Goal: Task Accomplishment & Management: Complete application form

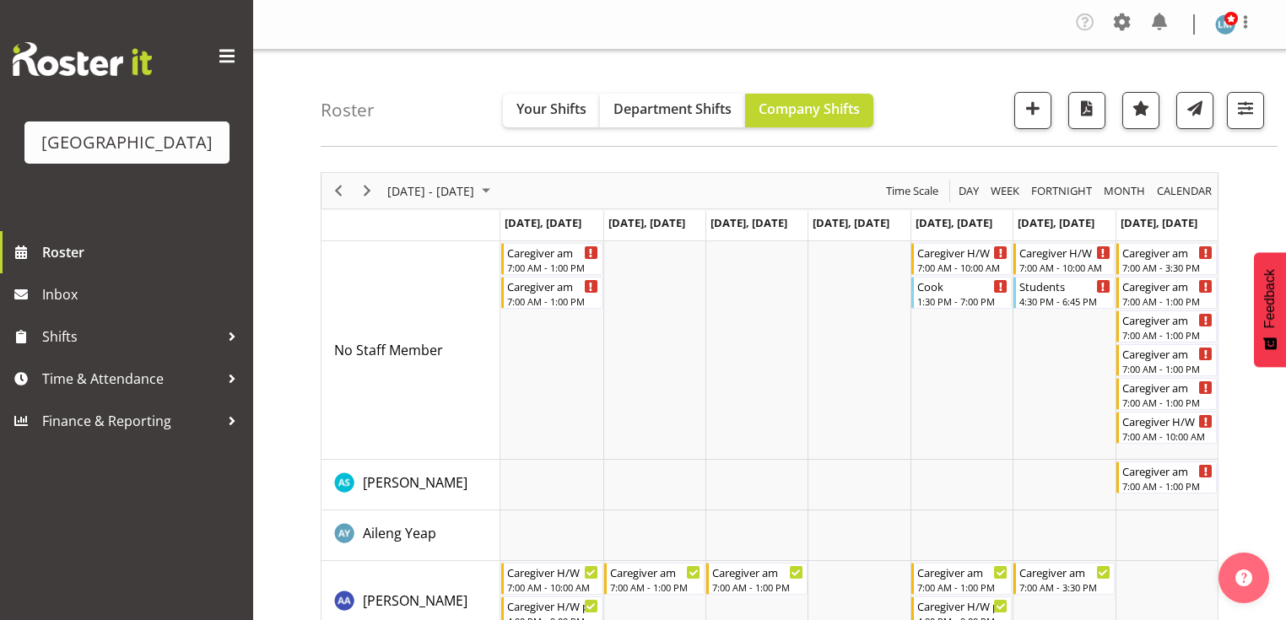
scroll to position [2055, 0]
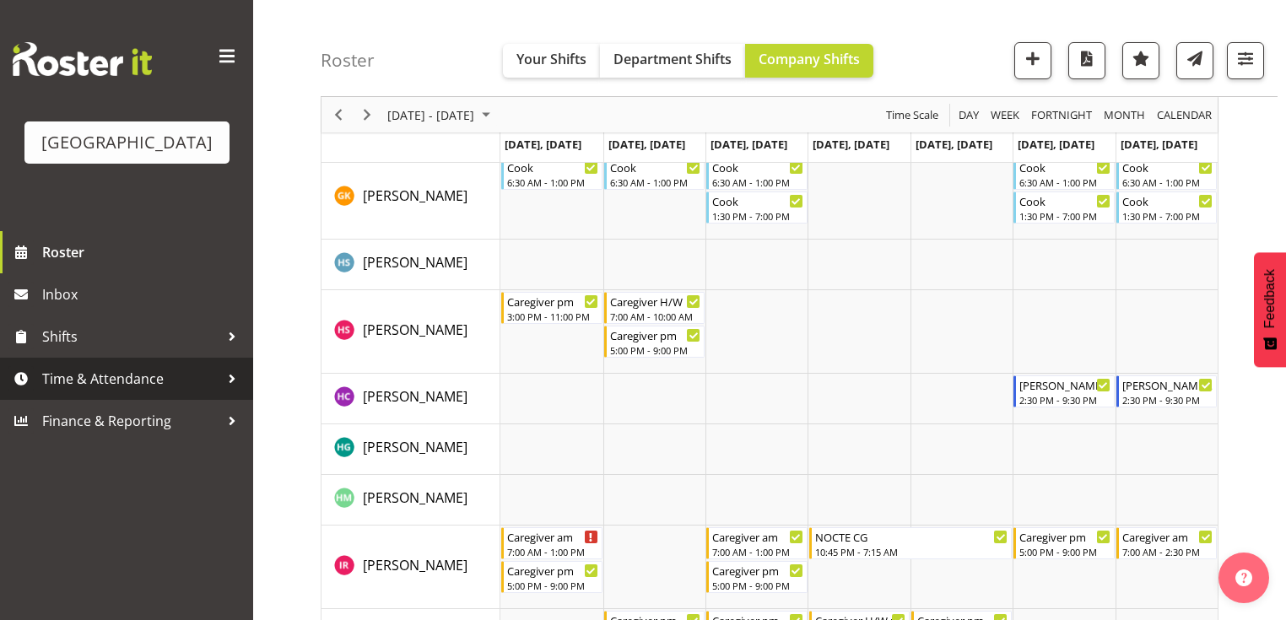
click at [230, 391] on div at bounding box center [231, 378] width 25 height 25
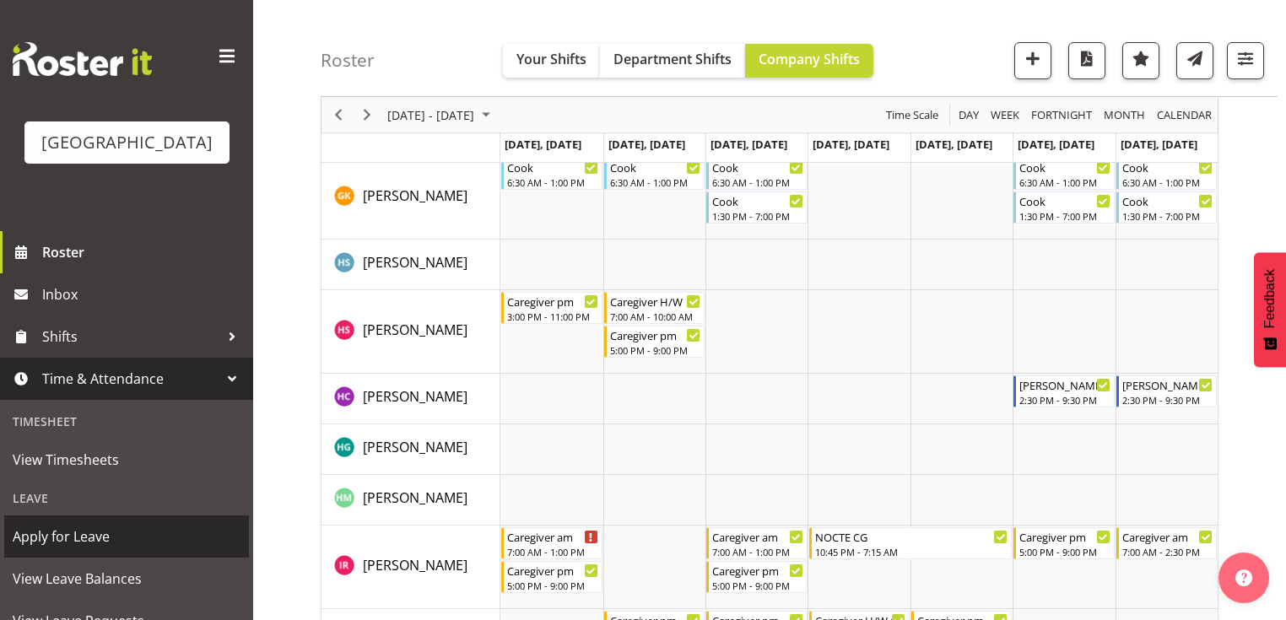
click at [126, 549] on span "Apply for Leave" at bounding box center [127, 536] width 228 height 25
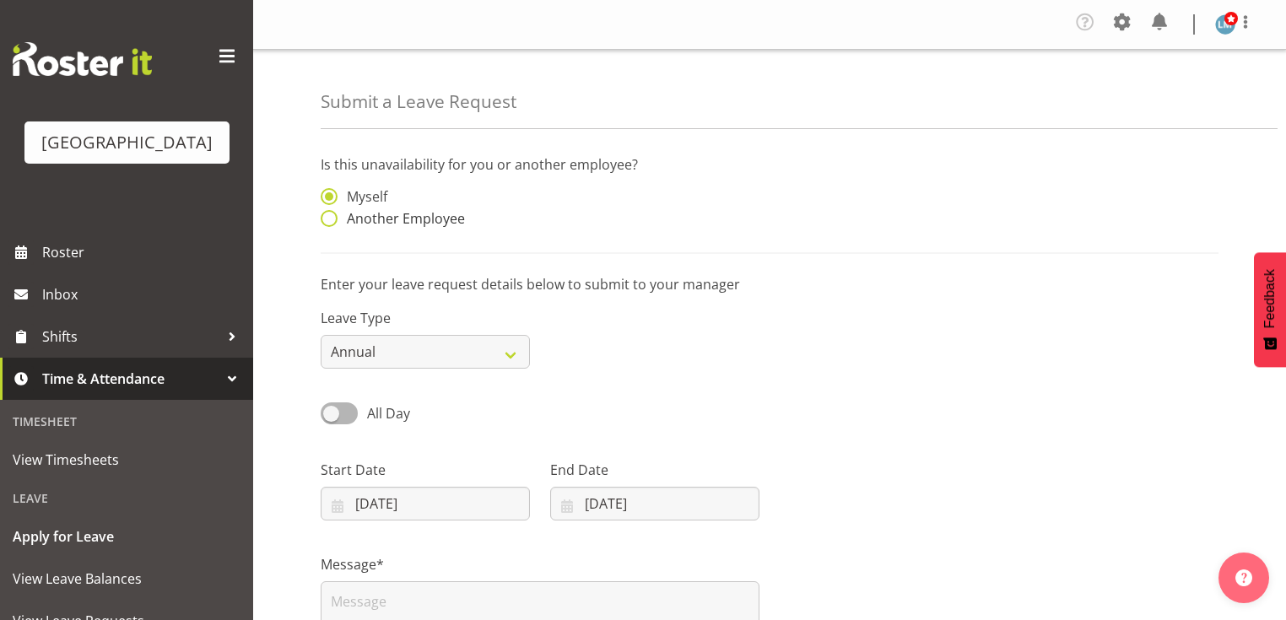
click at [326, 221] on span at bounding box center [329, 218] width 17 height 17
click at [326, 221] on input "Another Employee" at bounding box center [326, 218] width 11 height 11
radio input "true"
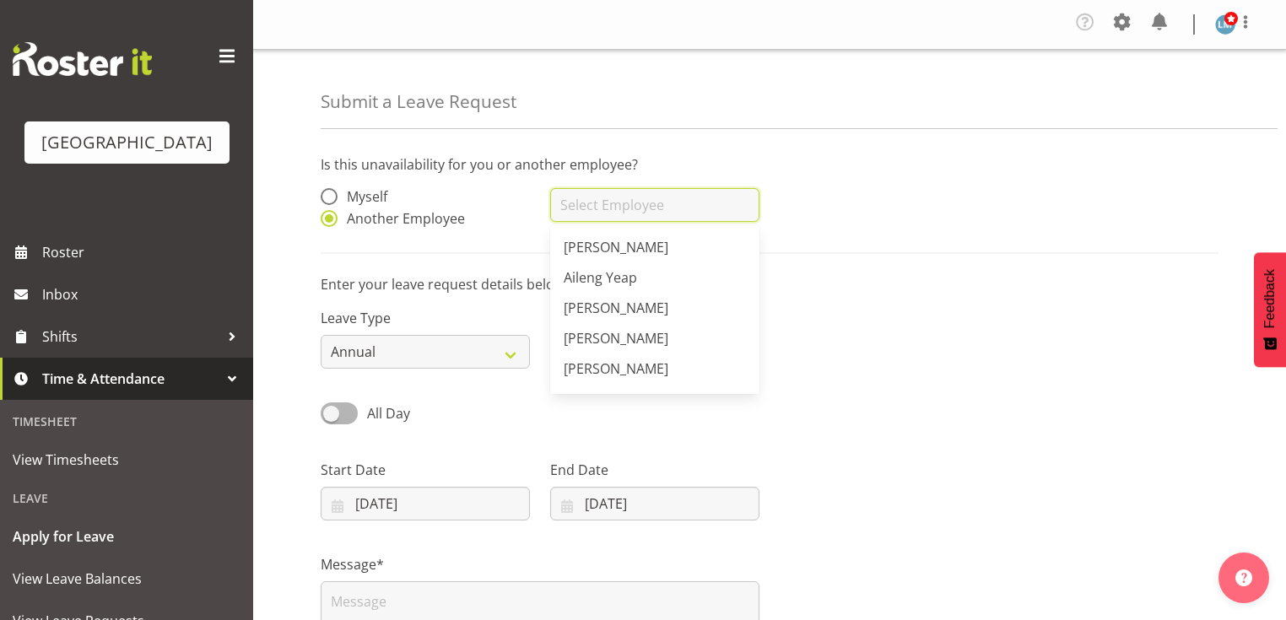
click at [564, 204] on input "text" at bounding box center [654, 205] width 209 height 34
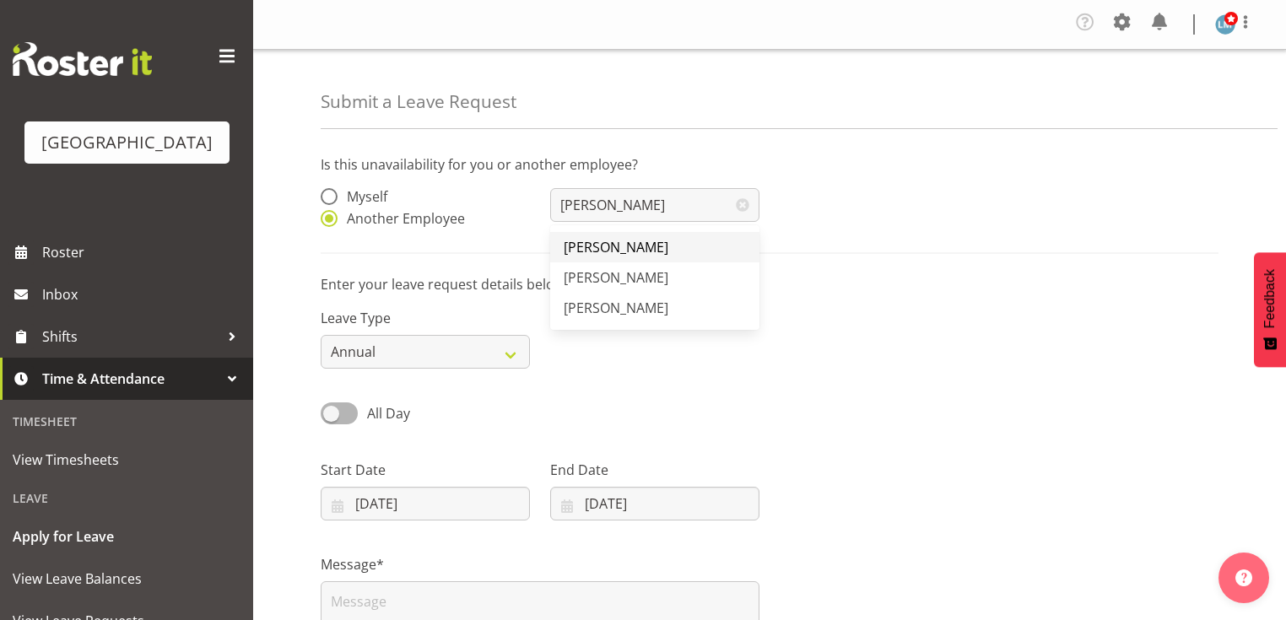
click at [607, 248] on span "[PERSON_NAME]" at bounding box center [616, 247] width 105 height 19
type input "[PERSON_NAME]"
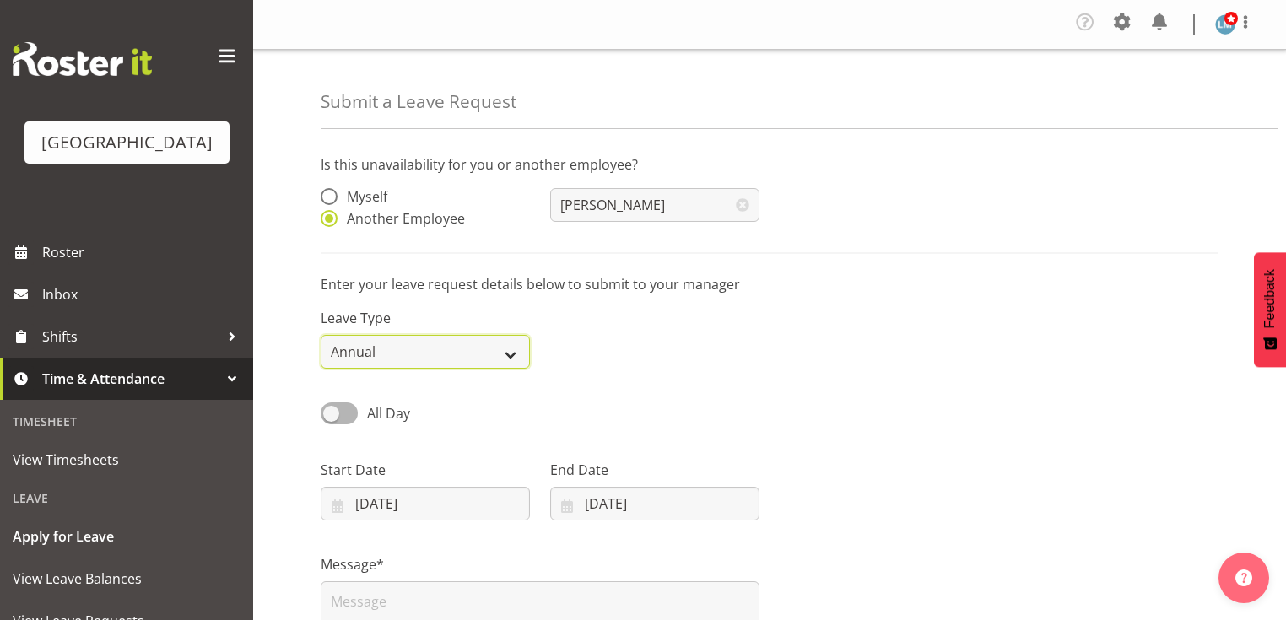
click at [508, 348] on select "Annual Sick Leave Without Pay Bereavement Domestic Violence Parental Jury Servi…" at bounding box center [425, 352] width 209 height 34
select select "Sick"
click at [321, 336] on select "Annual Sick Leave Without Pay Bereavement Domestic Violence Parental Jury Servi…" at bounding box center [425, 352] width 209 height 34
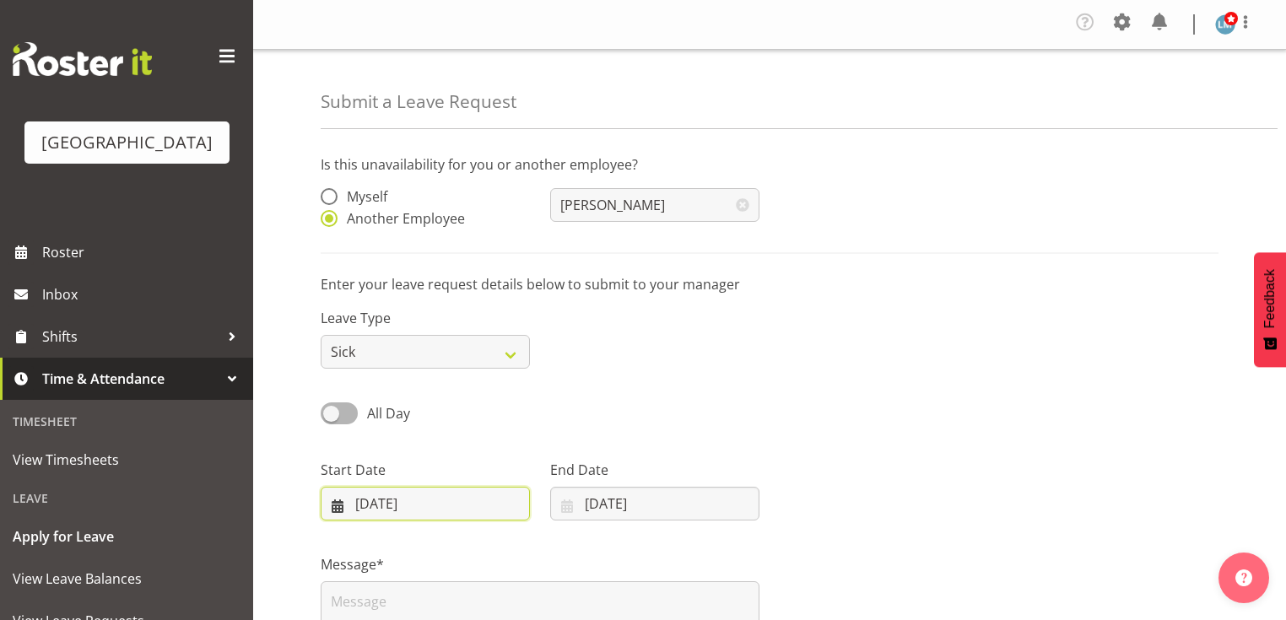
click at [332, 513] on input "02/09/2025" at bounding box center [425, 504] width 209 height 34
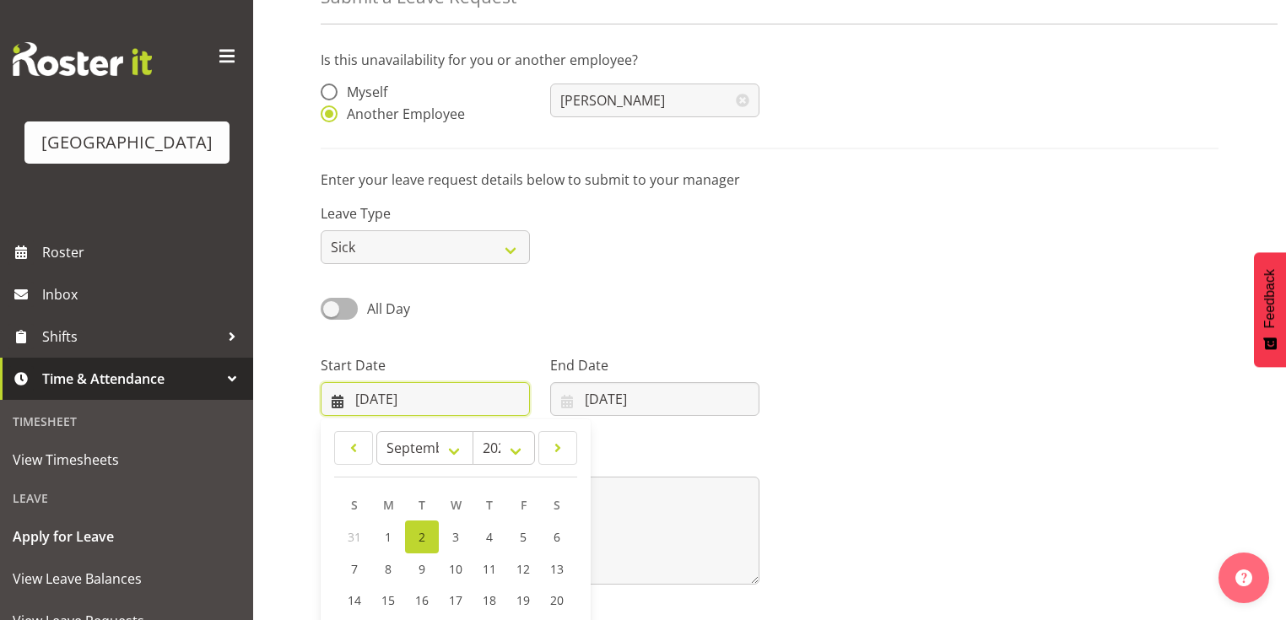
scroll to position [248, 0]
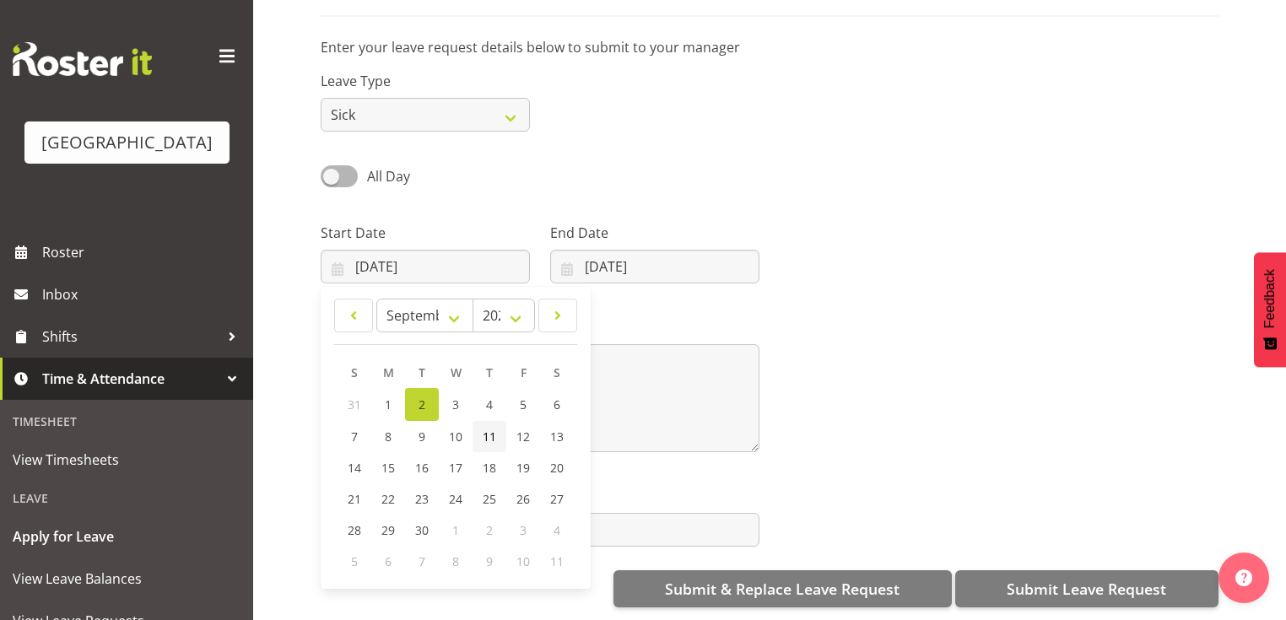
click at [481, 425] on link "11" at bounding box center [489, 436] width 34 height 31
type input "11/09/2025"
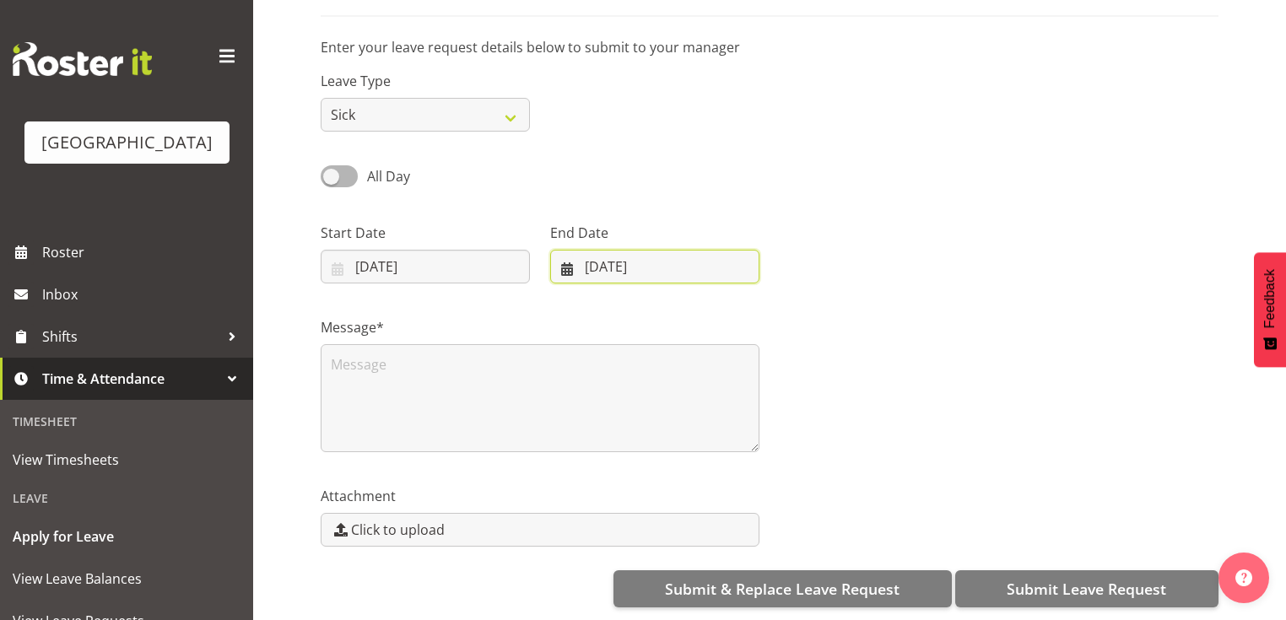
click at [562, 257] on input "02/09/2025" at bounding box center [654, 267] width 209 height 34
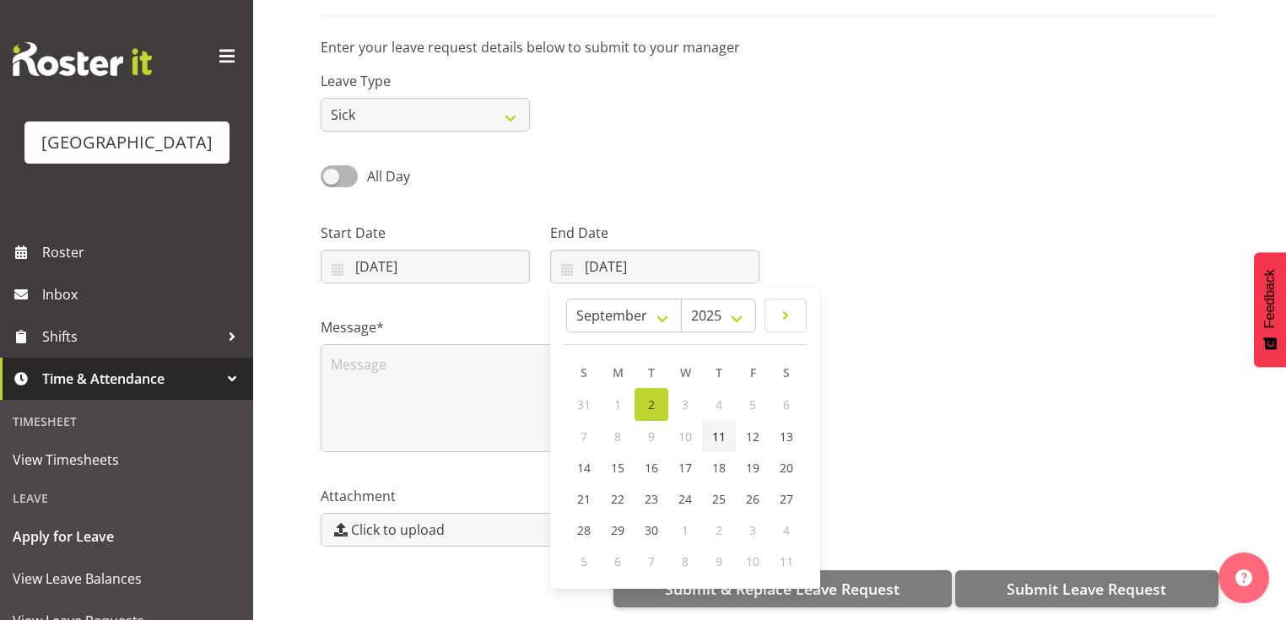
click at [718, 429] on span "11" at bounding box center [718, 437] width 13 height 16
type input "11/09/2025"
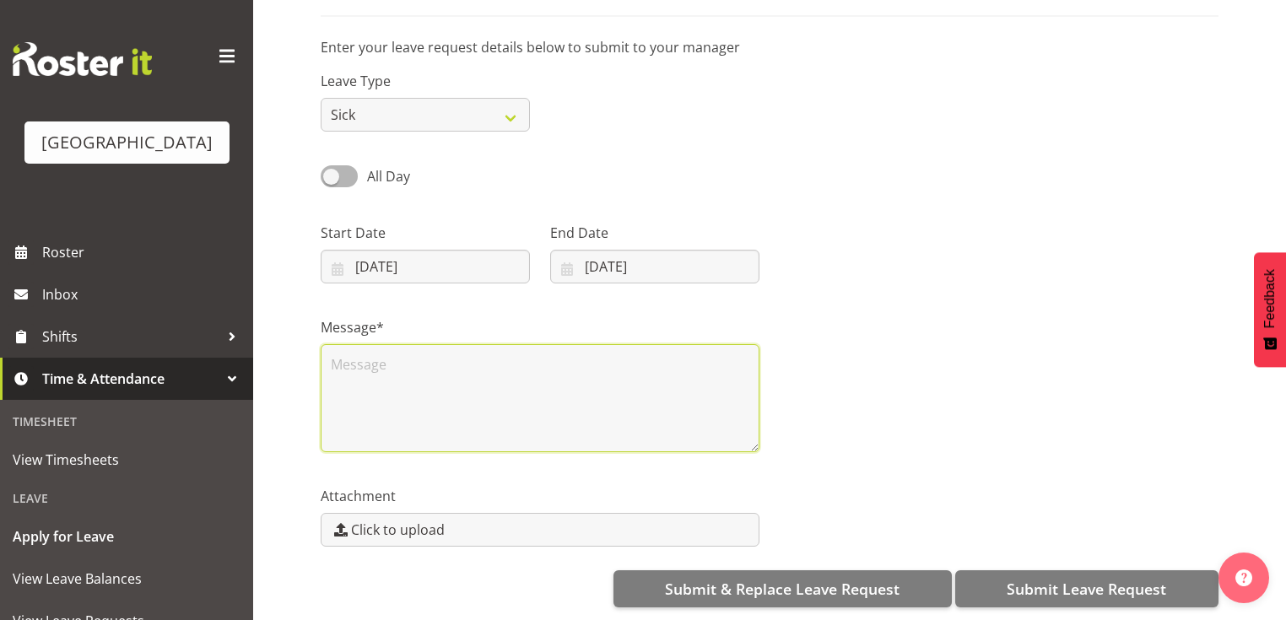
click at [574, 391] on textarea at bounding box center [540, 398] width 439 height 108
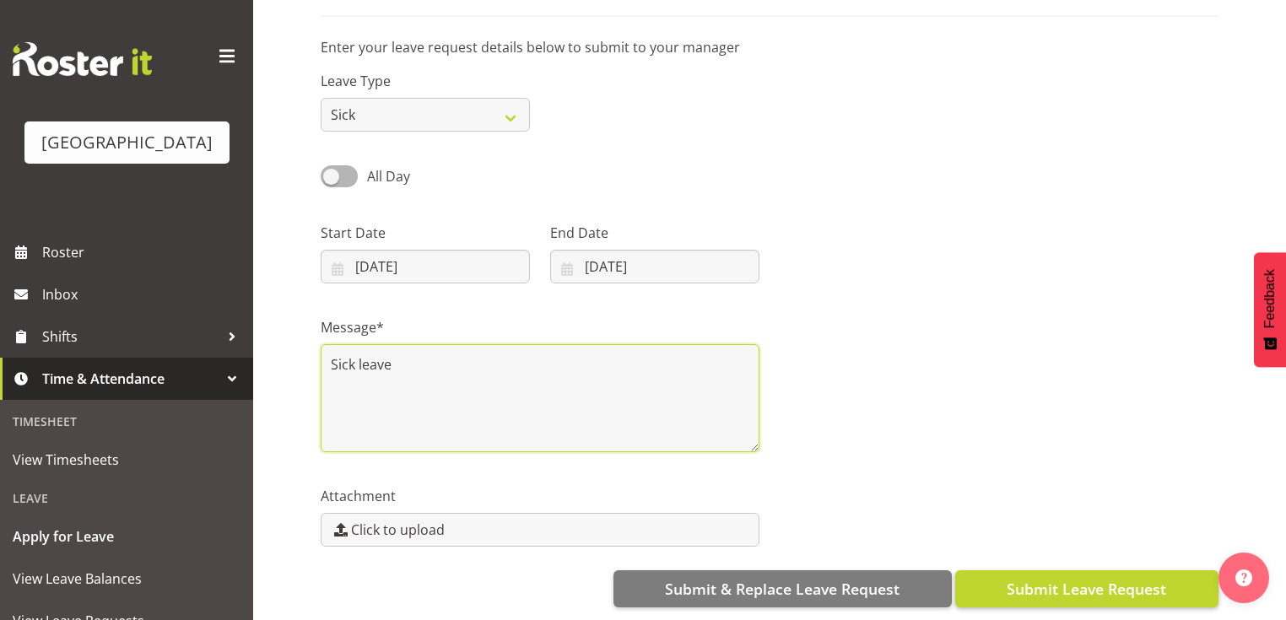
type textarea "Sick leave"
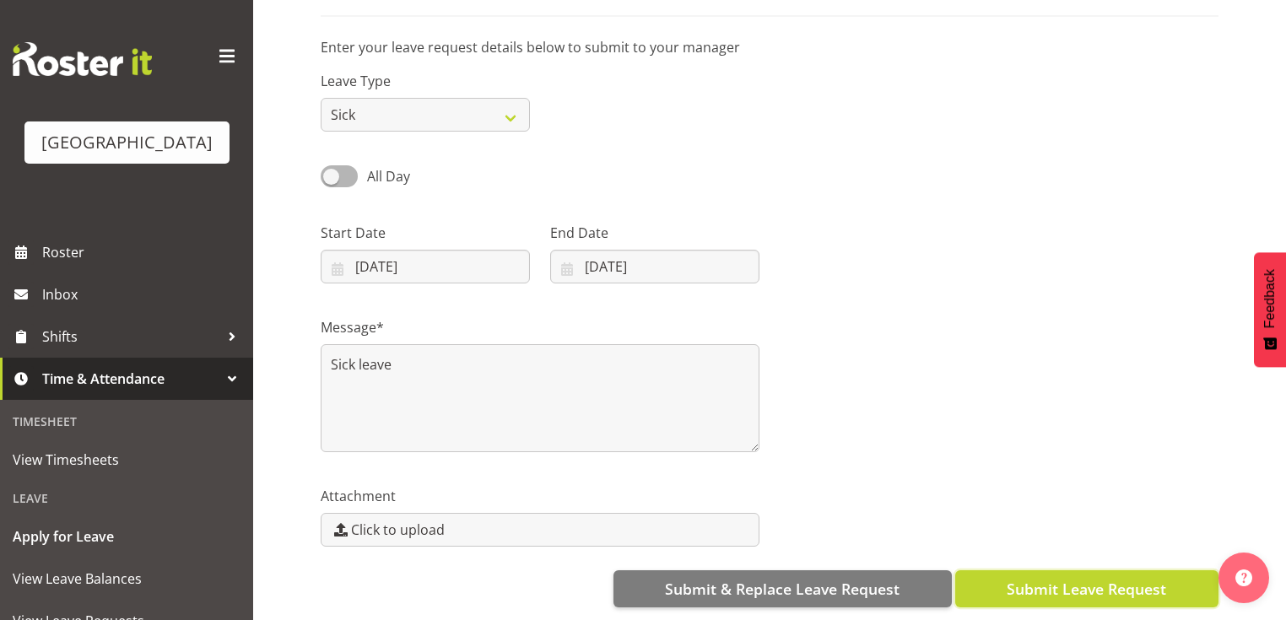
click at [1082, 578] on span "Submit Leave Request" at bounding box center [1085, 589] width 159 height 22
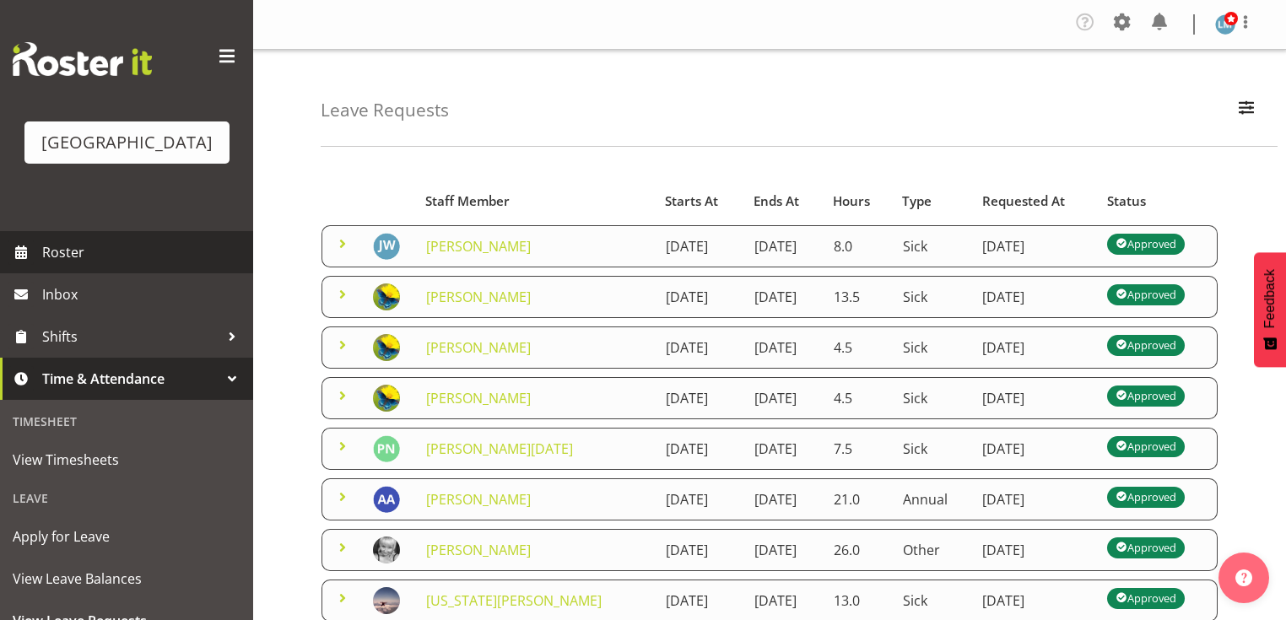
click at [84, 265] on span "Roster" at bounding box center [143, 252] width 202 height 25
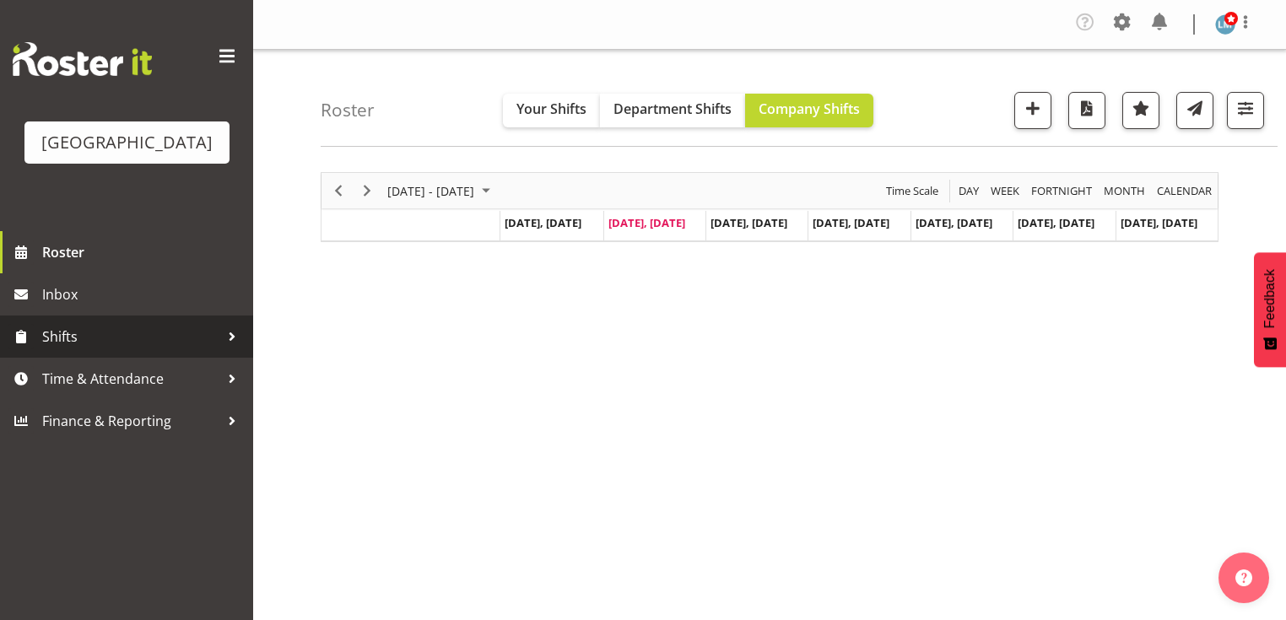
click at [235, 349] on div at bounding box center [231, 336] width 25 height 25
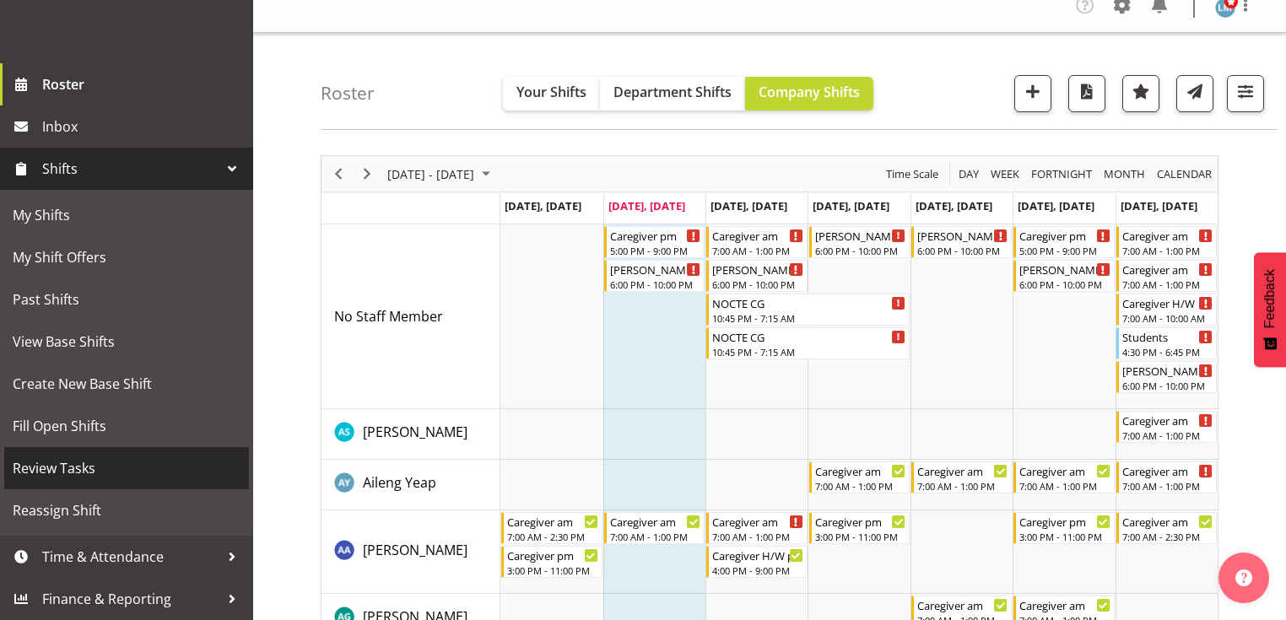
scroll to position [135, 0]
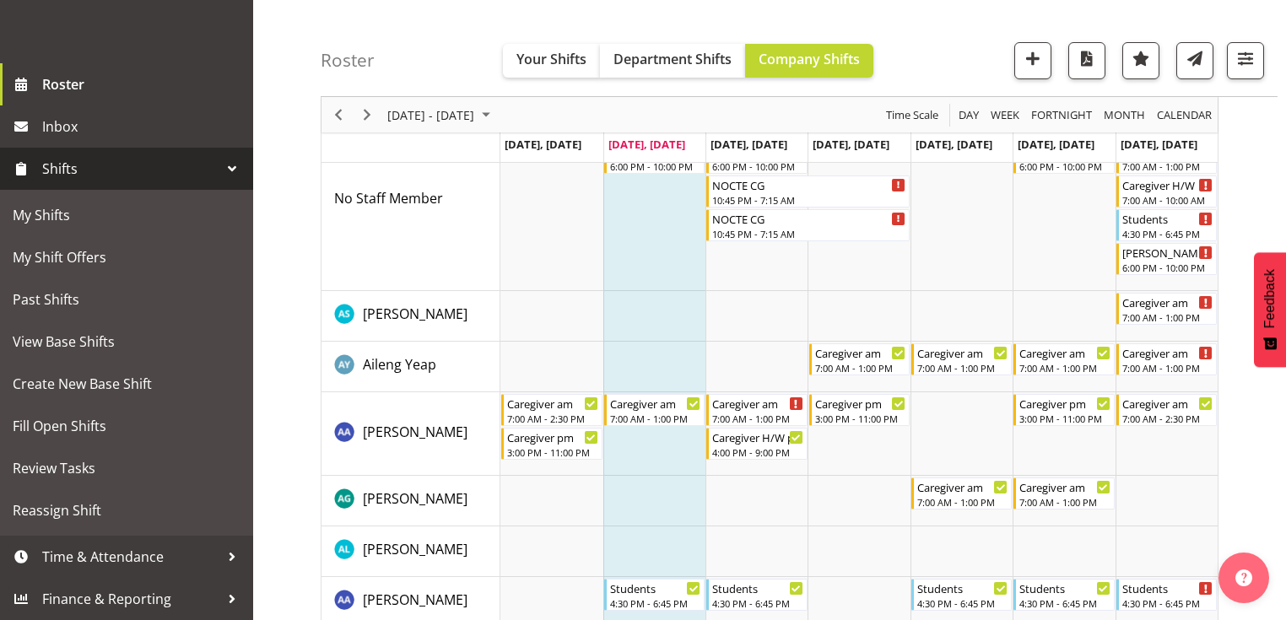
click at [225, 166] on div at bounding box center [231, 168] width 25 height 25
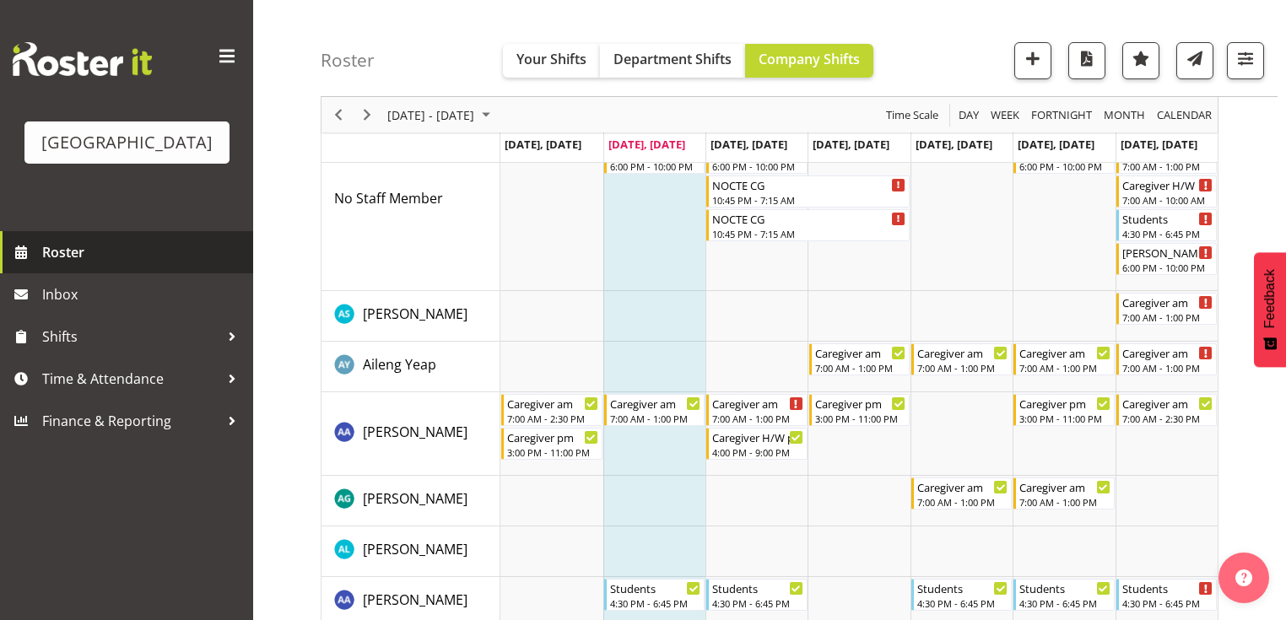
scroll to position [0, 0]
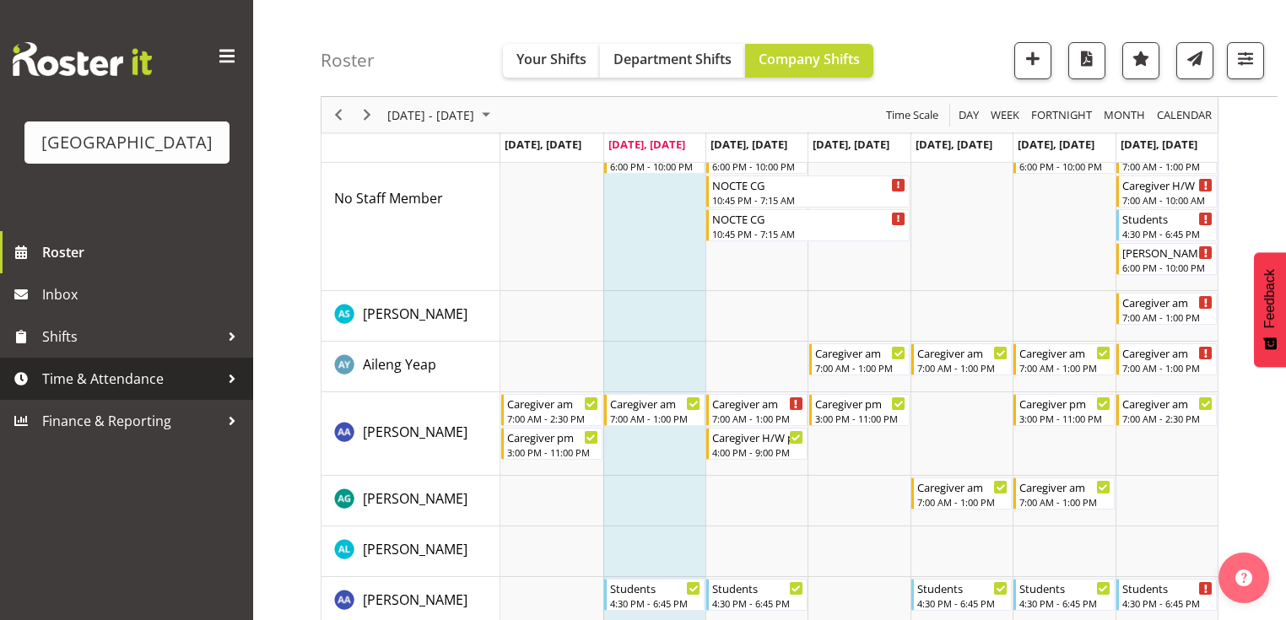
click at [226, 391] on div at bounding box center [231, 378] width 25 height 25
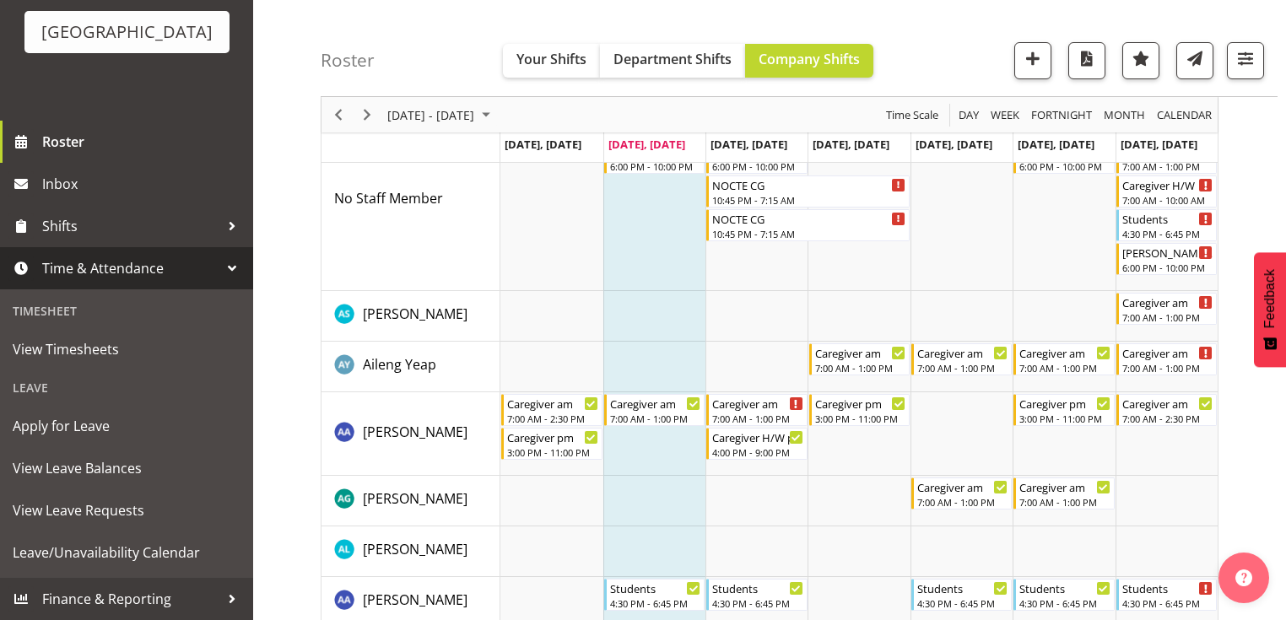
scroll to position [135, 0]
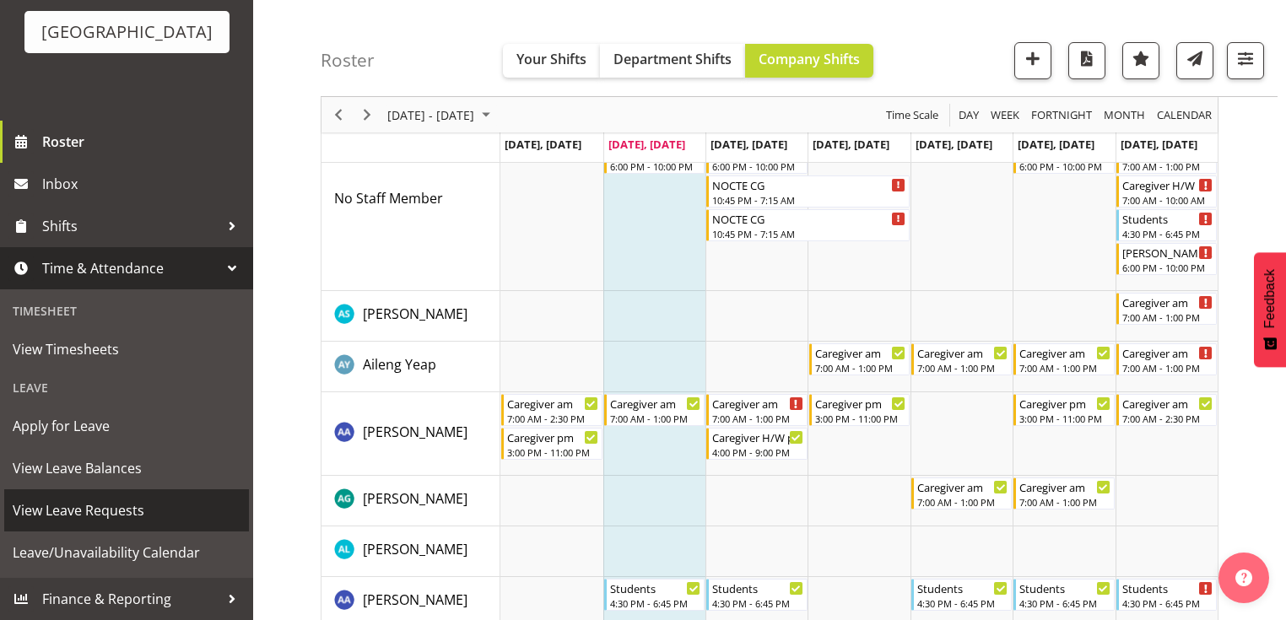
click at [157, 504] on span "View Leave Requests" at bounding box center [127, 510] width 228 height 25
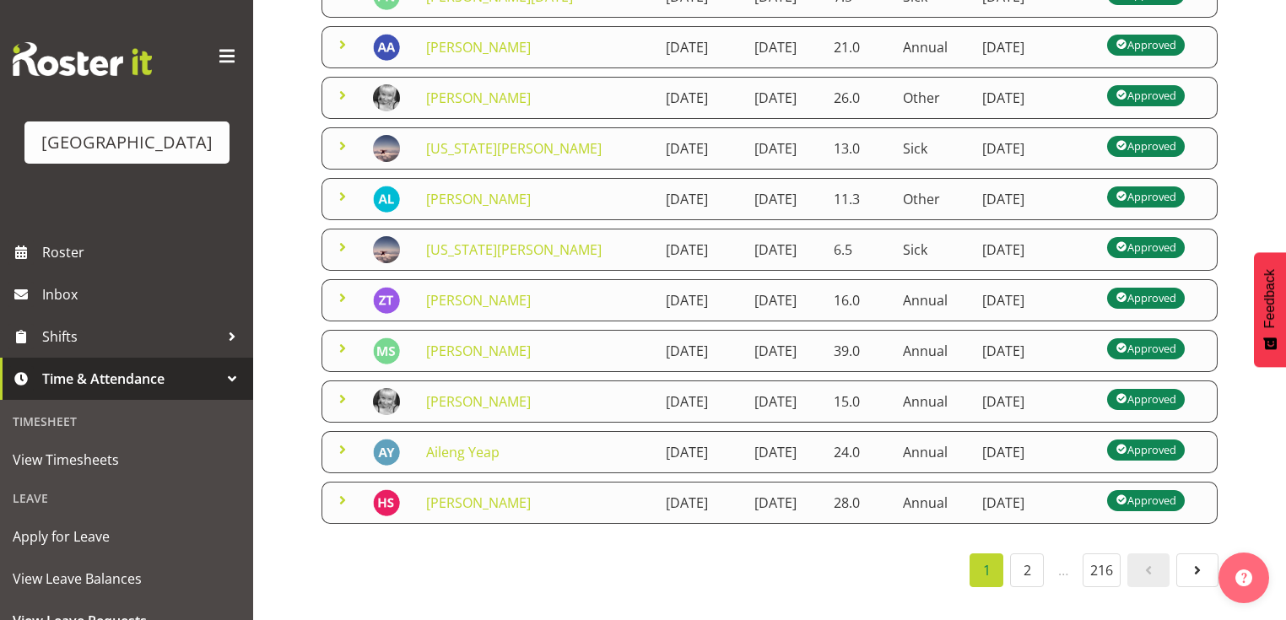
scroll to position [612, 0]
click at [1022, 565] on link "2" at bounding box center [1027, 570] width 34 height 34
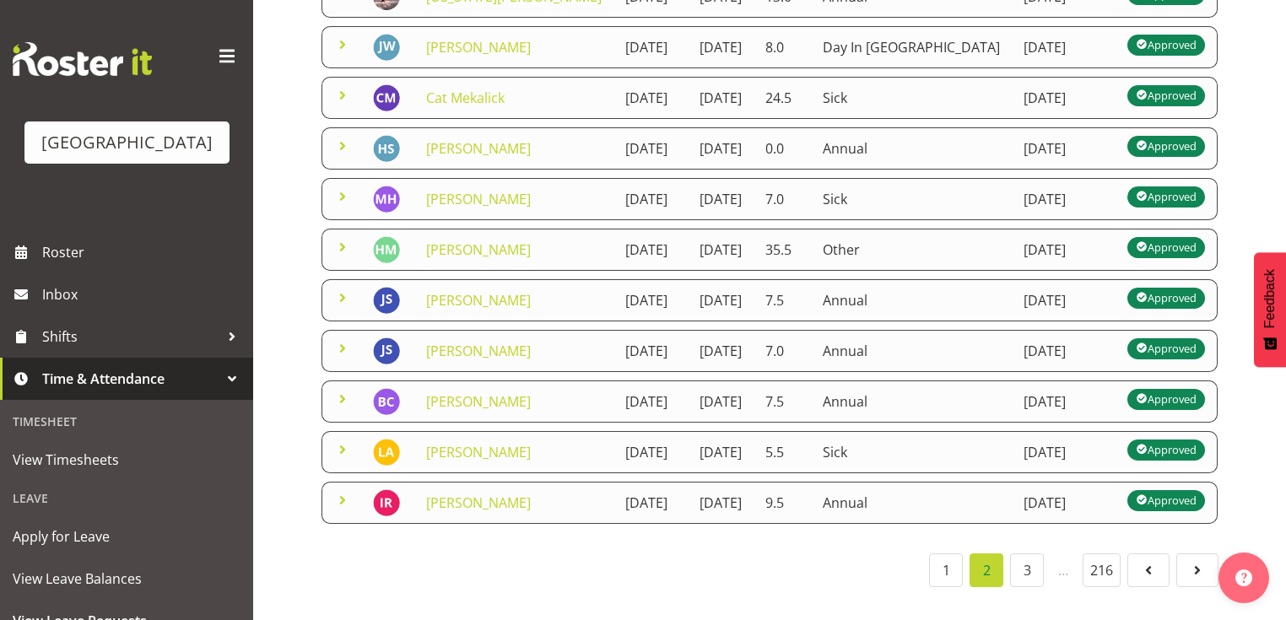
scroll to position [653, 0]
click at [1030, 559] on link "3" at bounding box center [1027, 570] width 34 height 34
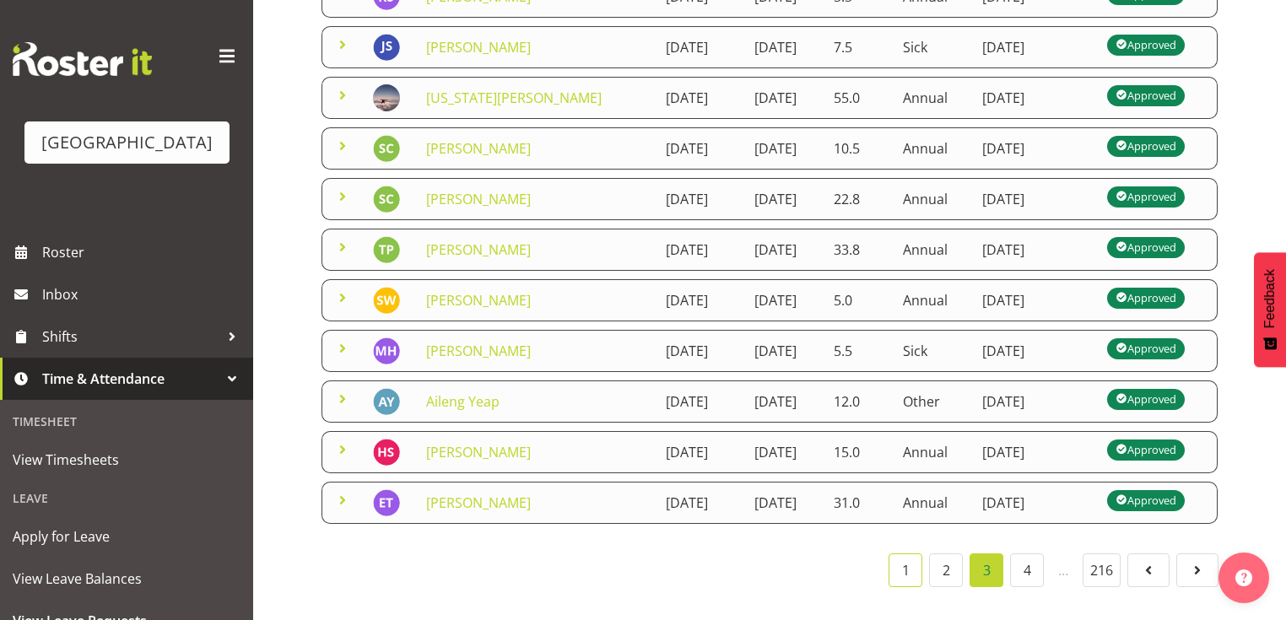
click at [901, 567] on link "1" at bounding box center [905, 570] width 34 height 34
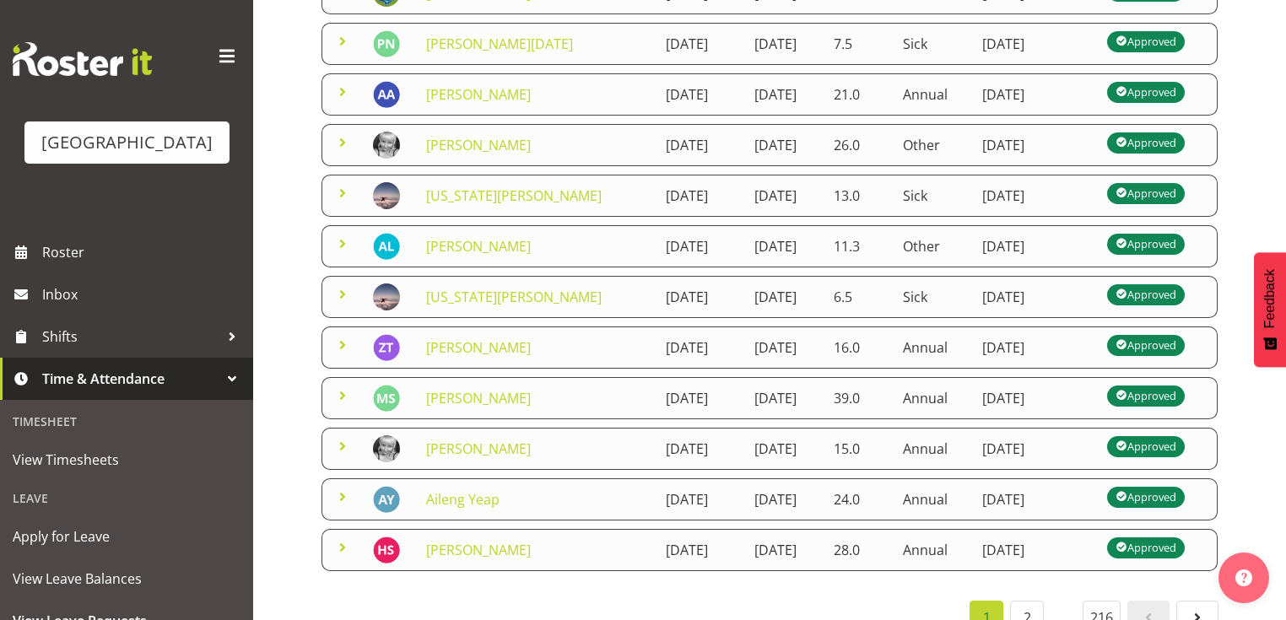
scroll to position [472, 0]
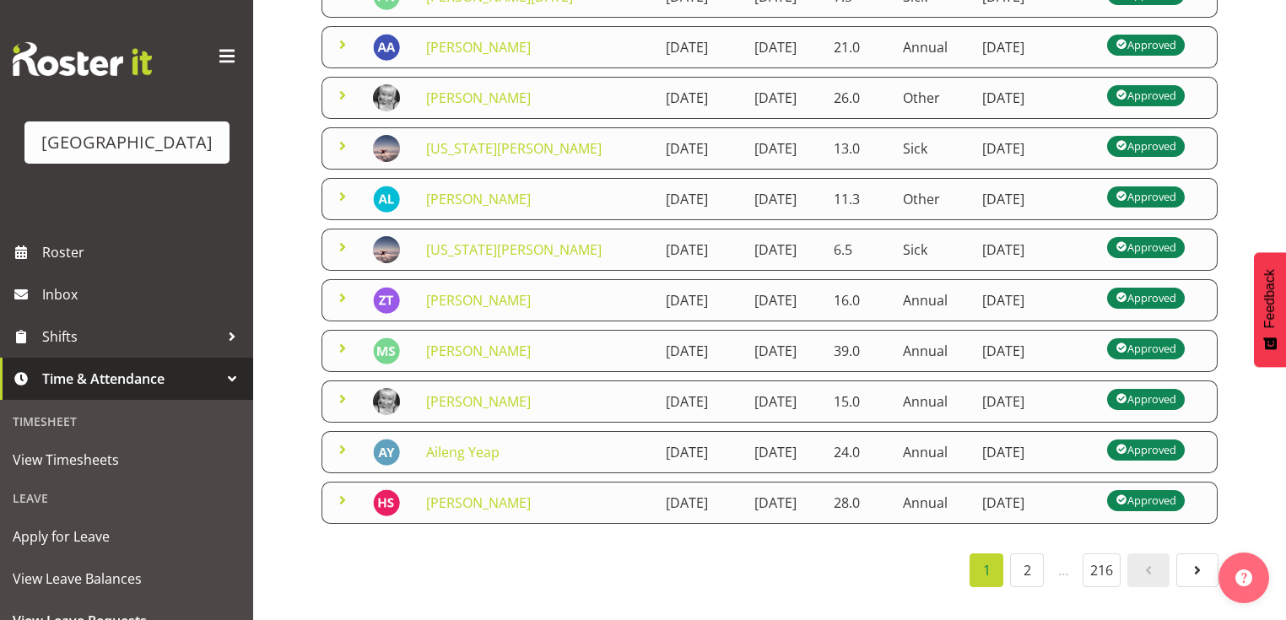
click at [409, 372] on td at bounding box center [389, 351] width 53 height 42
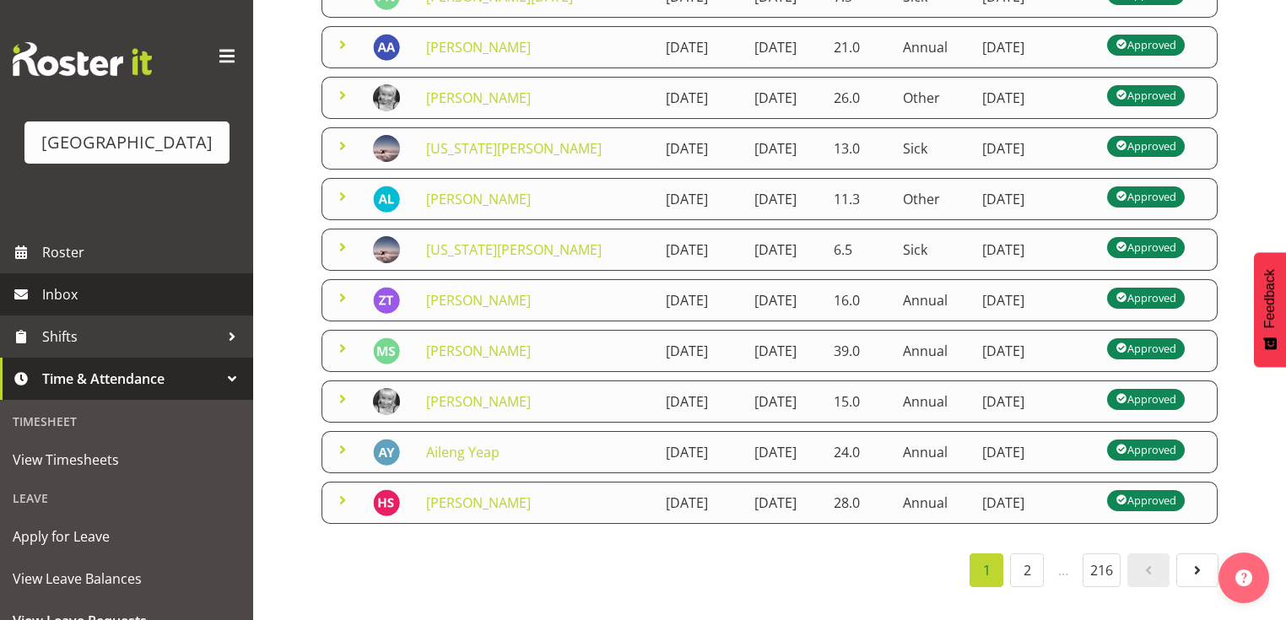
click at [67, 307] on span "Inbox" at bounding box center [143, 294] width 202 height 25
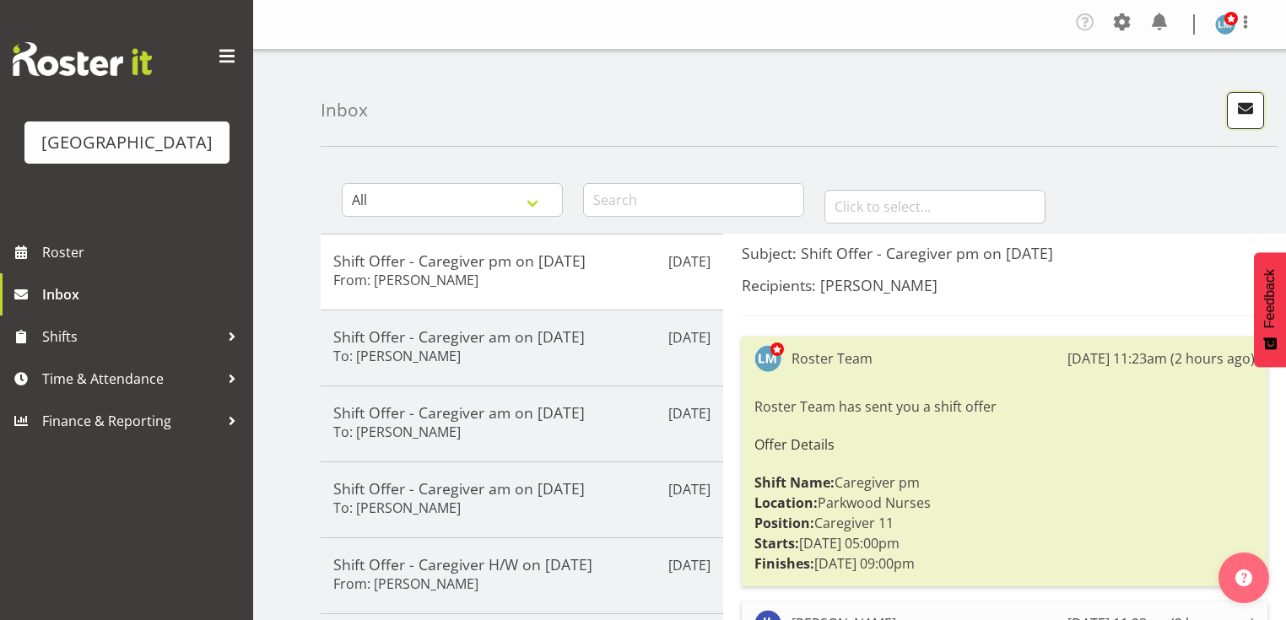
click at [1249, 108] on span "button" at bounding box center [1245, 108] width 22 height 22
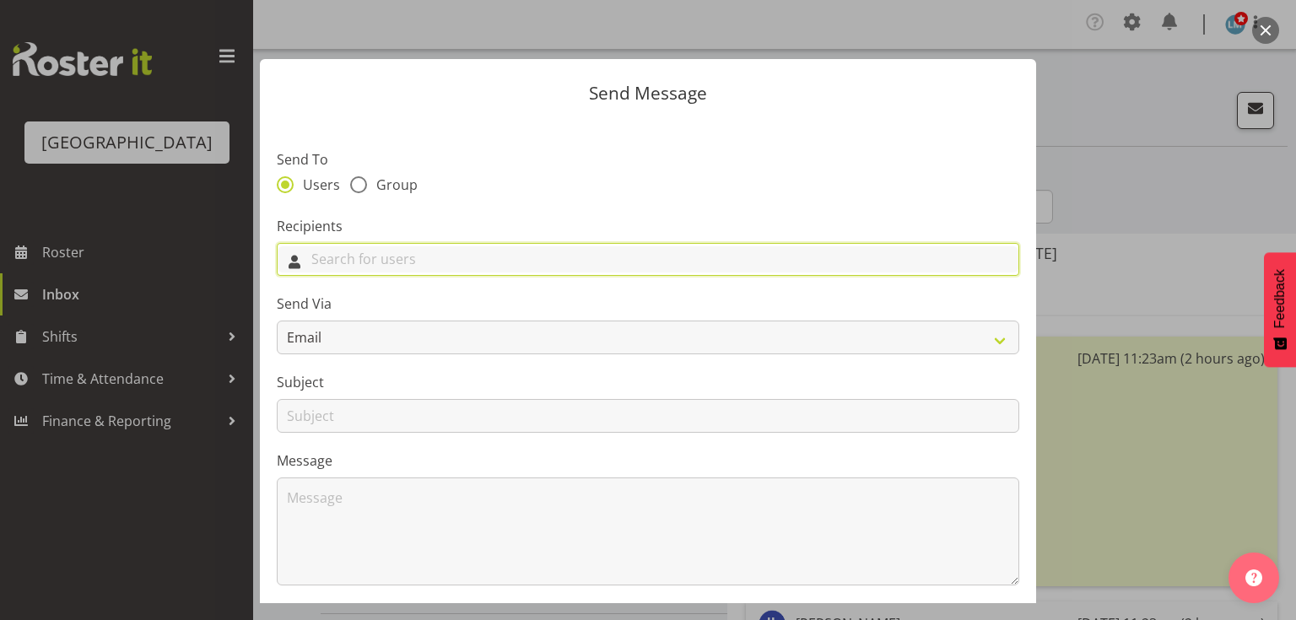
click at [692, 268] on input "text" at bounding box center [648, 259] width 741 height 26
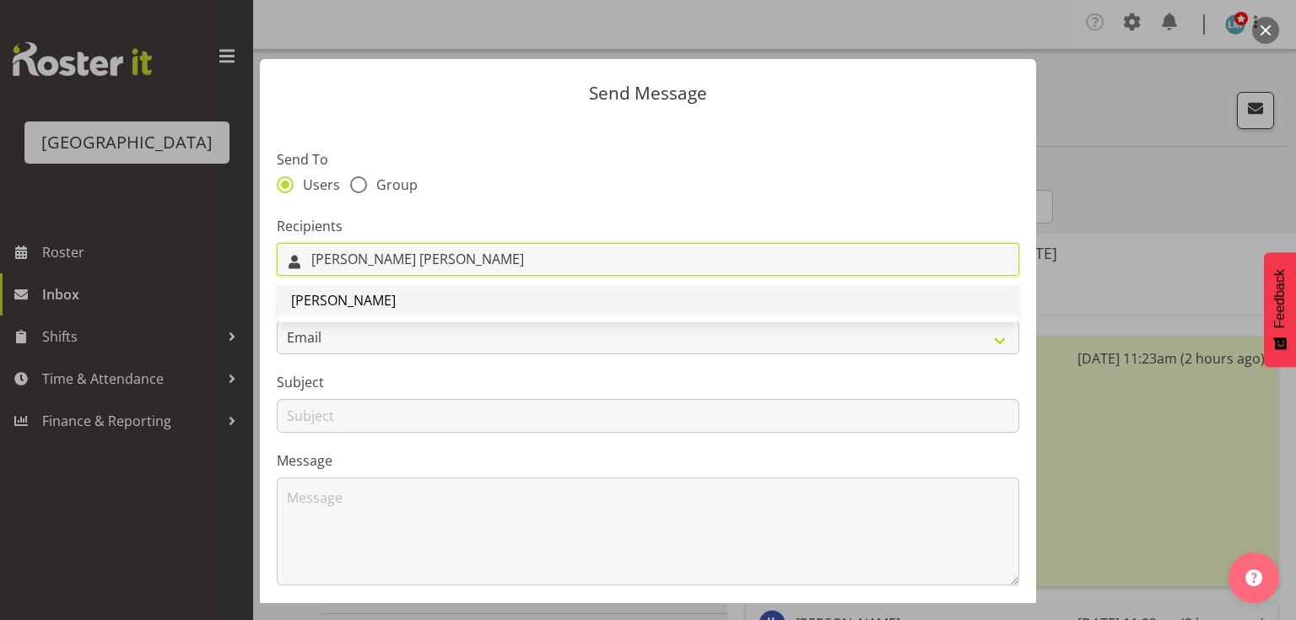
type input "Mary Sm"
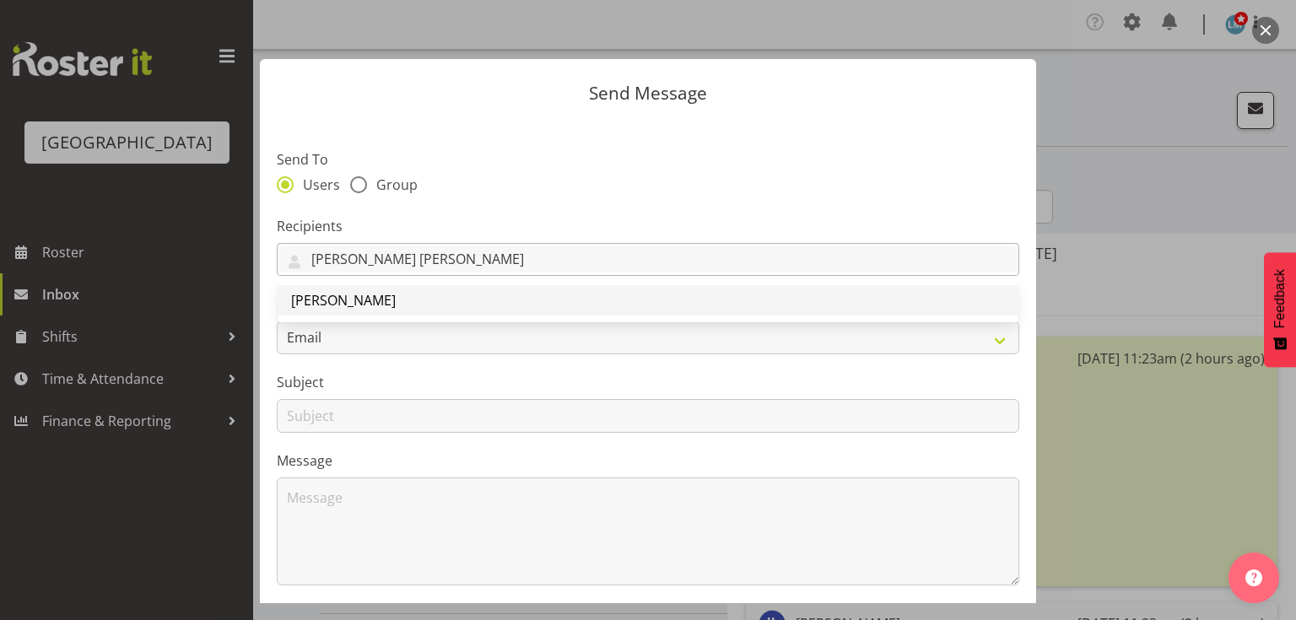
click at [345, 300] on span "[PERSON_NAME]" at bounding box center [343, 300] width 105 height 19
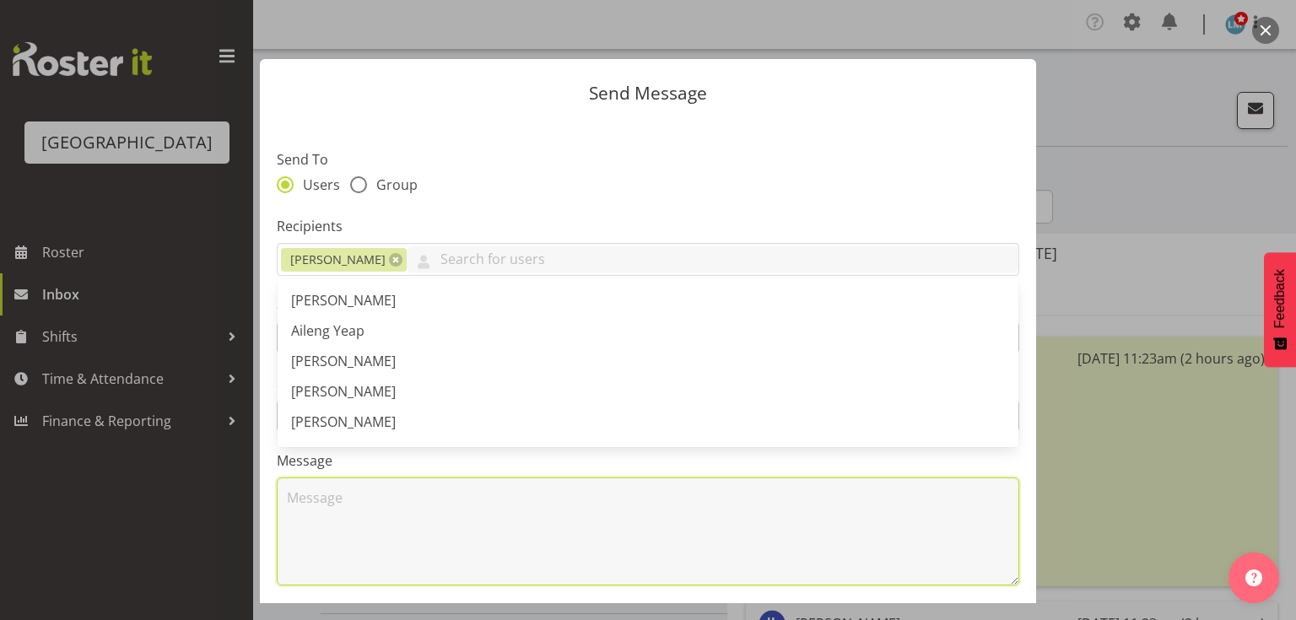
click at [373, 513] on textarea at bounding box center [648, 531] width 742 height 108
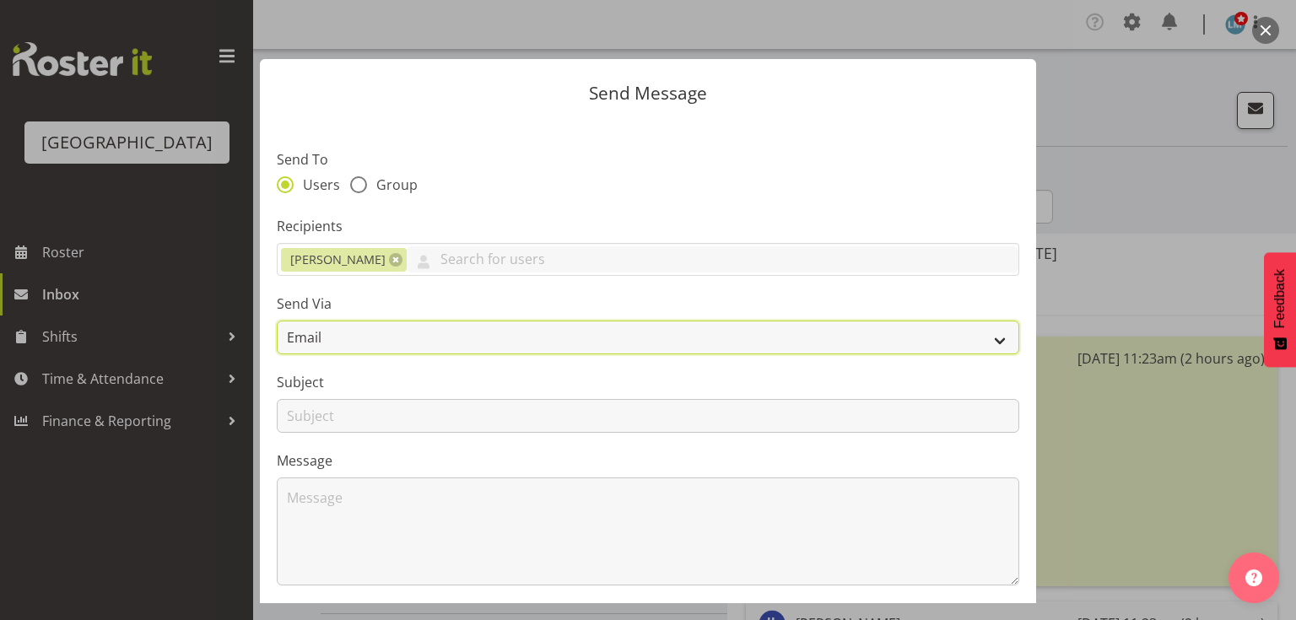
click at [992, 337] on select "Email SMS" at bounding box center [648, 338] width 742 height 34
select select "sms"
click at [277, 321] on select "Email SMS" at bounding box center [648, 338] width 742 height 34
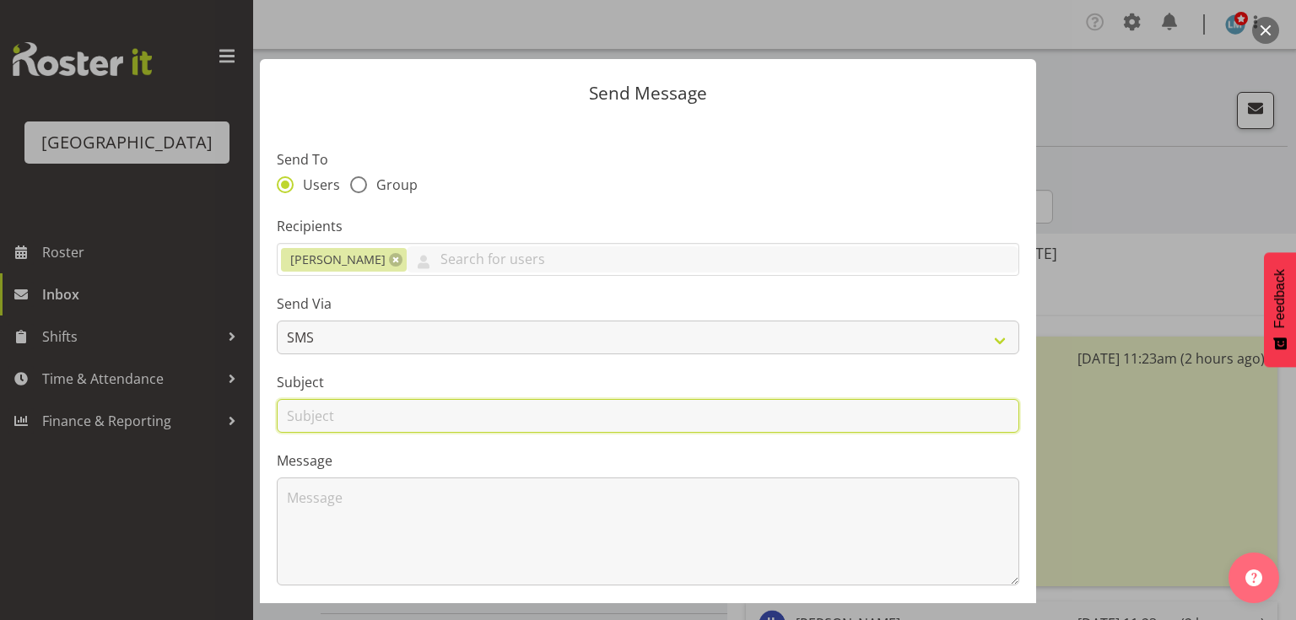
click at [315, 428] on input "text" at bounding box center [648, 416] width 742 height 34
type input "Leave"
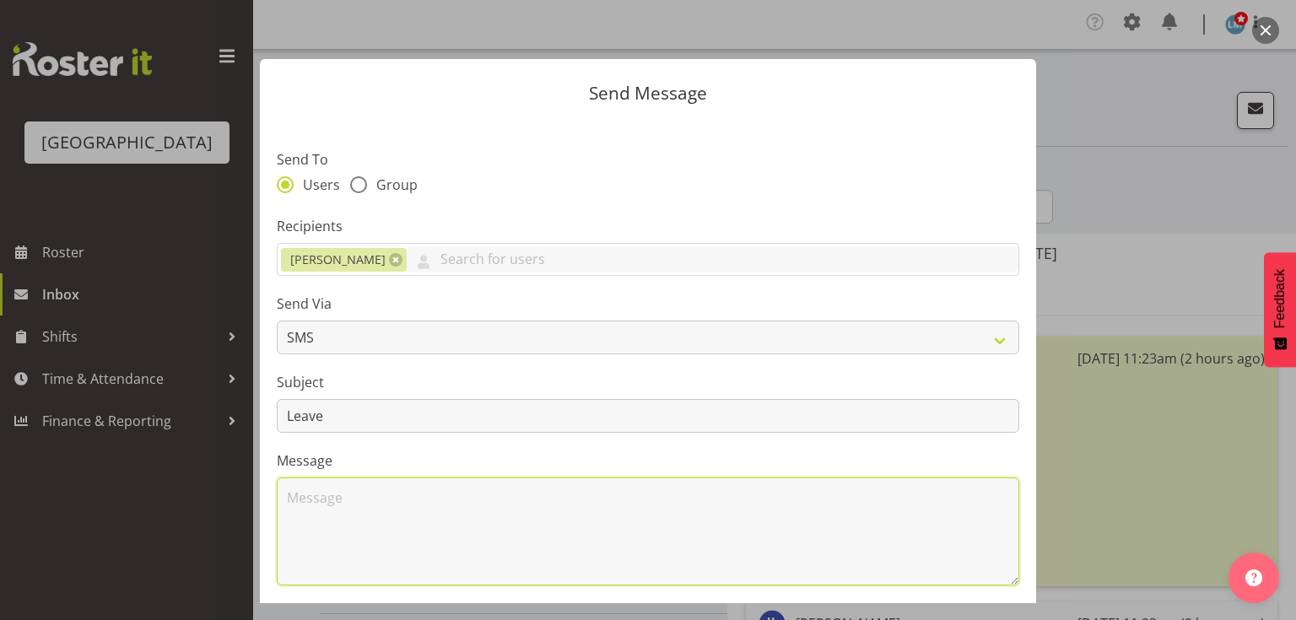
click at [356, 526] on textarea at bounding box center [648, 531] width 742 height 108
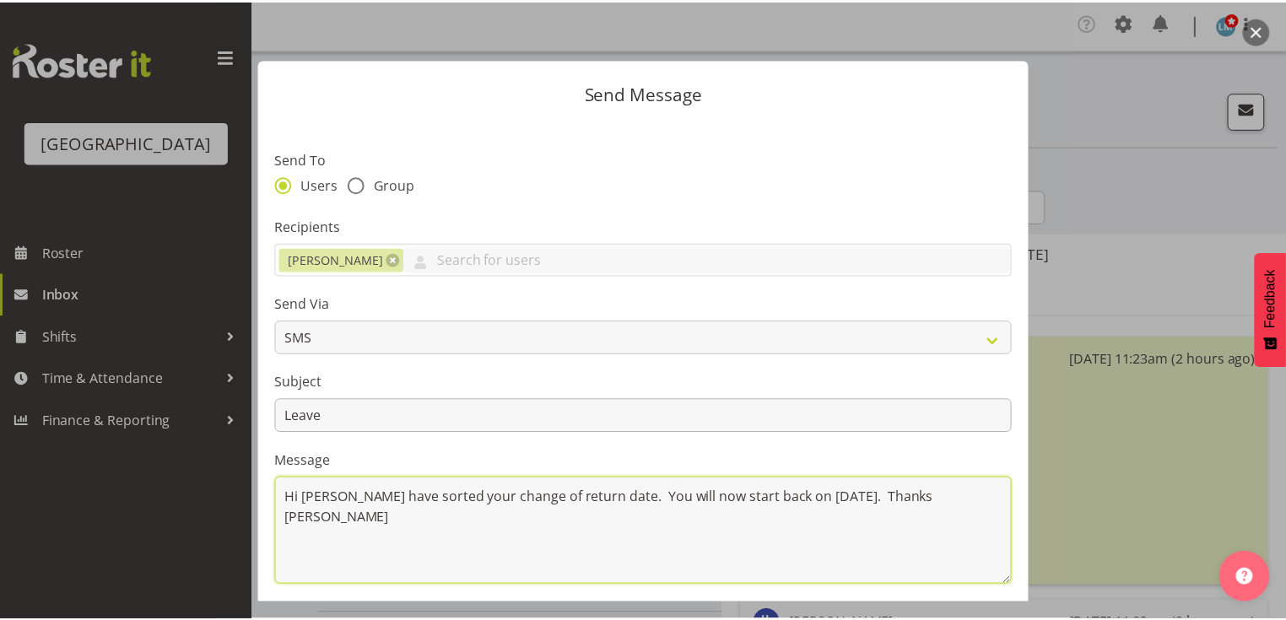
scroll to position [226, 0]
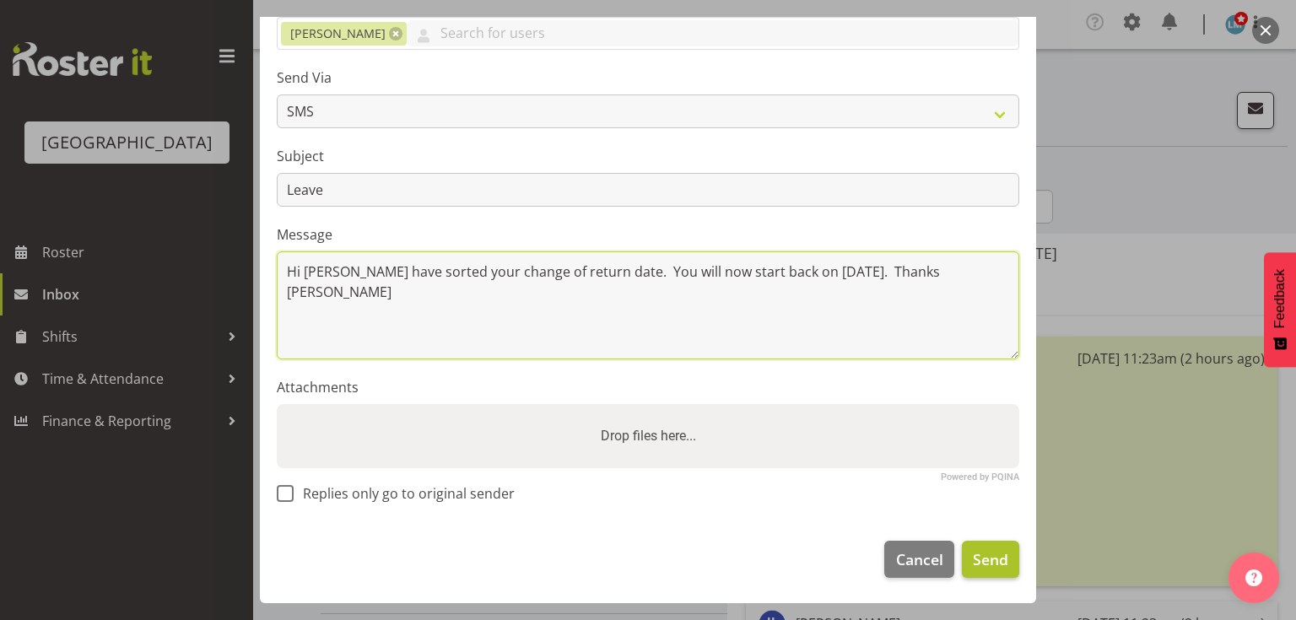
type textarea "Hi Mary I have sorted your change of return date. You will now start back on 22…"
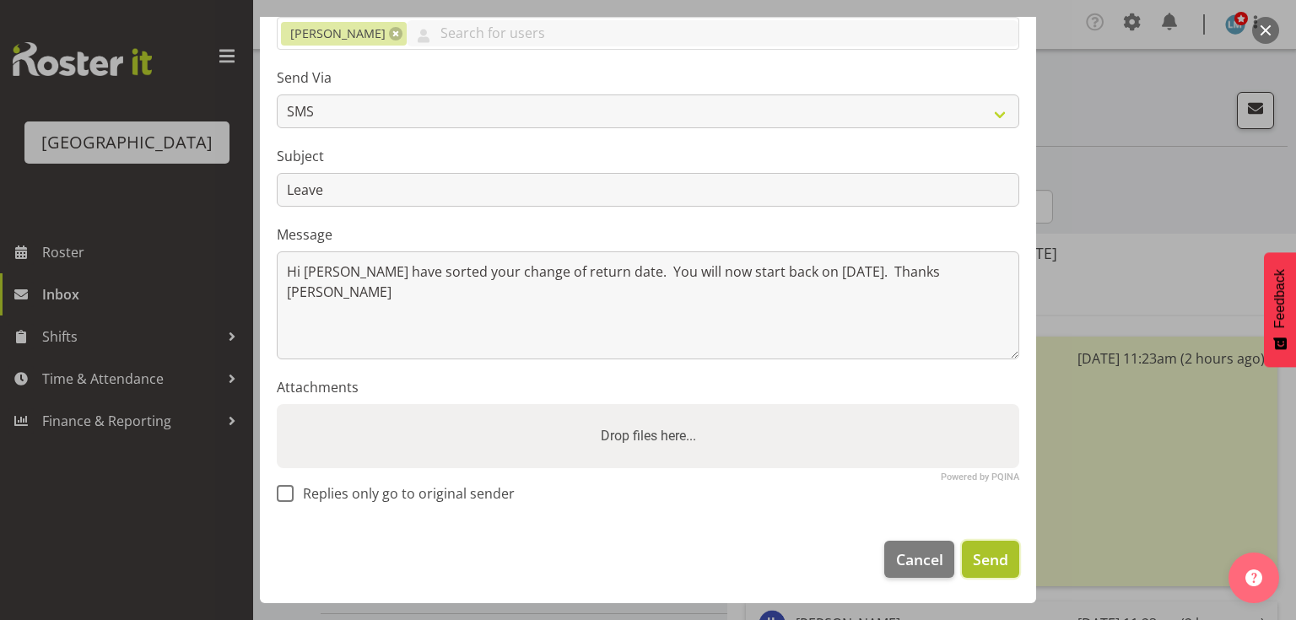
click at [976, 551] on span "Send" at bounding box center [990, 559] width 35 height 22
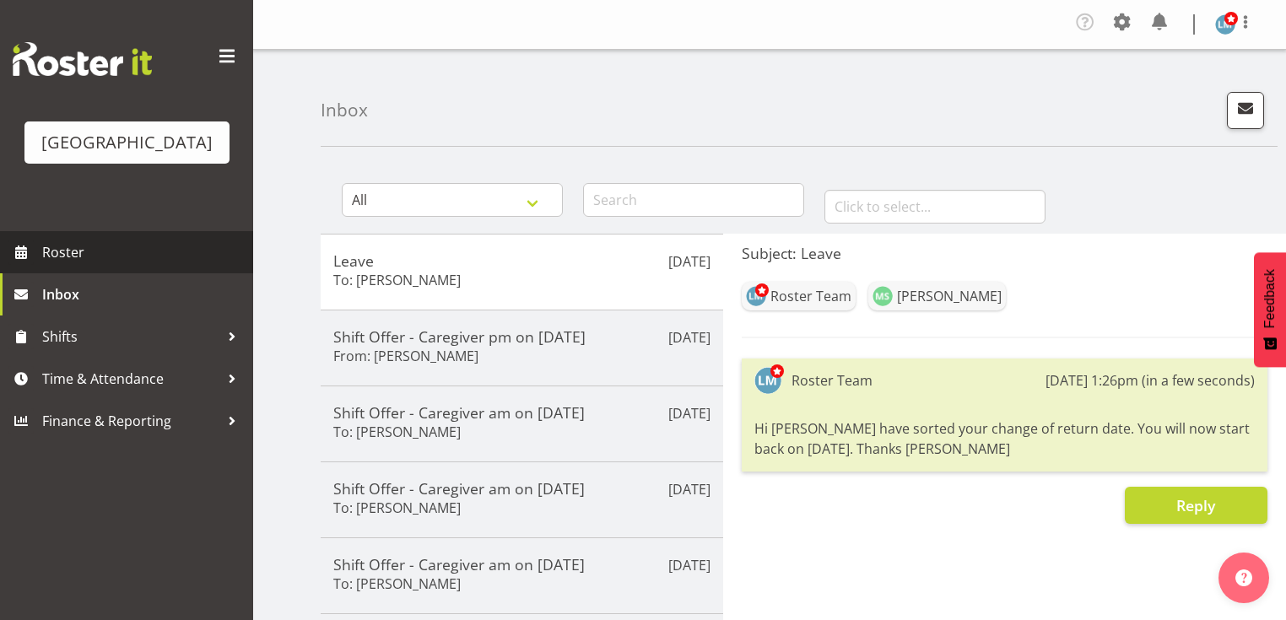
click at [88, 265] on span "Roster" at bounding box center [143, 252] width 202 height 25
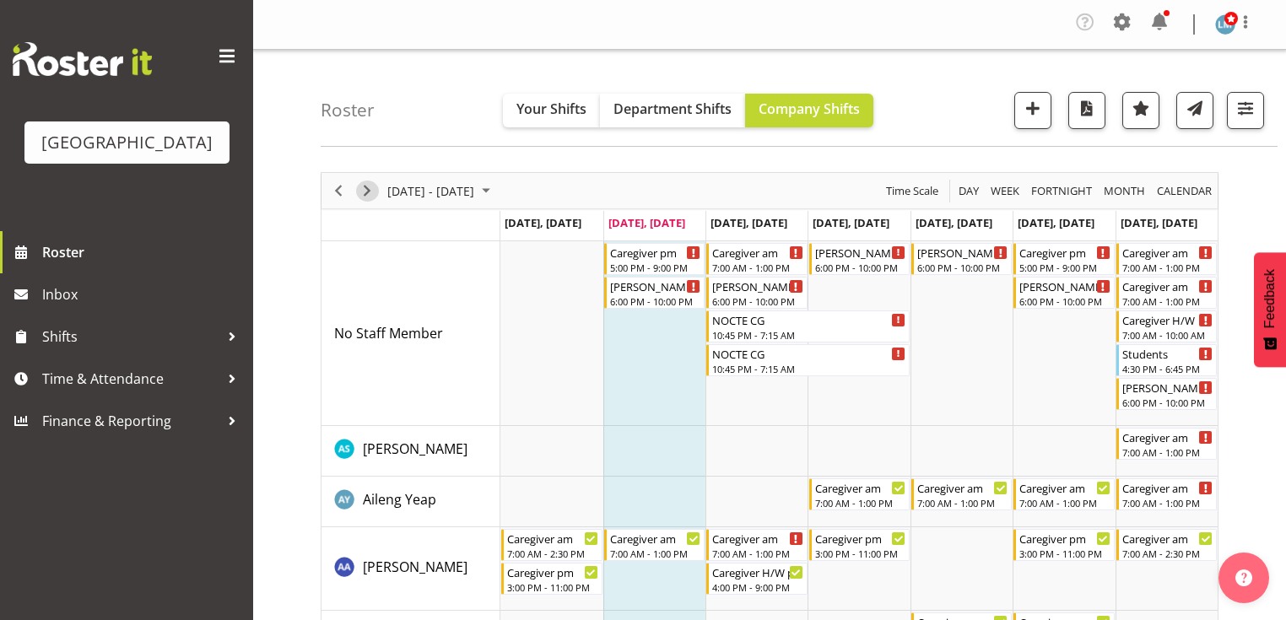
click at [362, 186] on span "Next" at bounding box center [367, 191] width 20 height 21
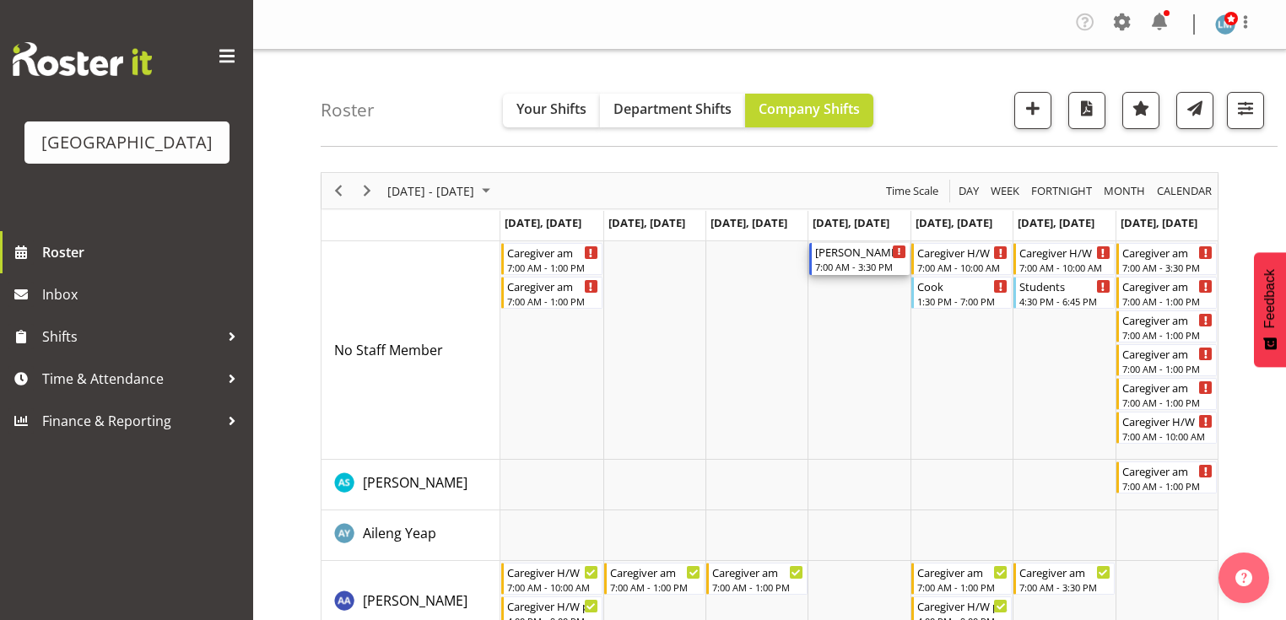
click at [850, 262] on div "7:00 AM - 3:30 PM" at bounding box center [860, 266] width 91 height 13
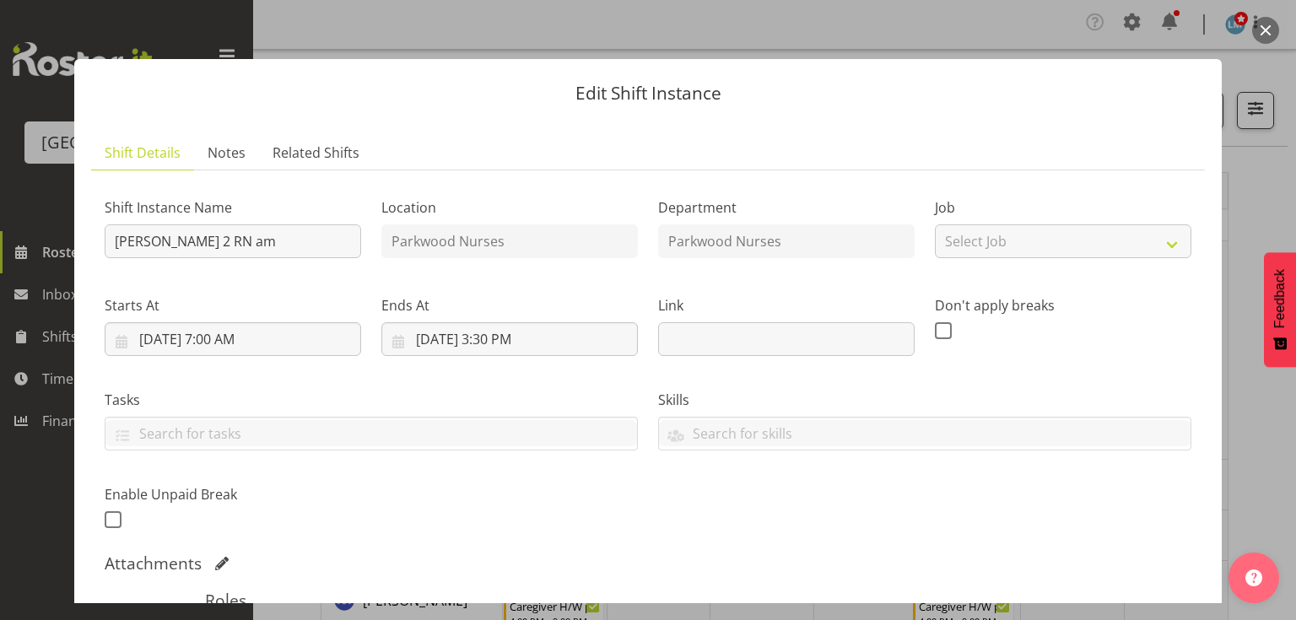
scroll to position [270, 0]
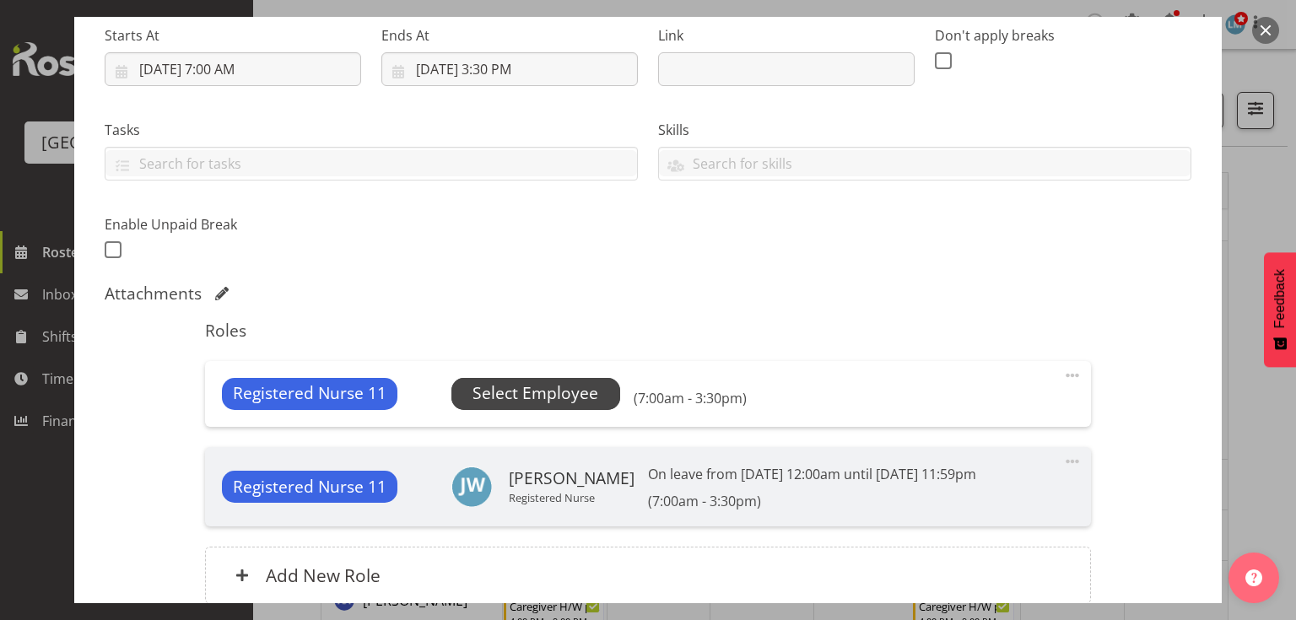
click at [542, 393] on span "Select Employee" at bounding box center [535, 393] width 126 height 24
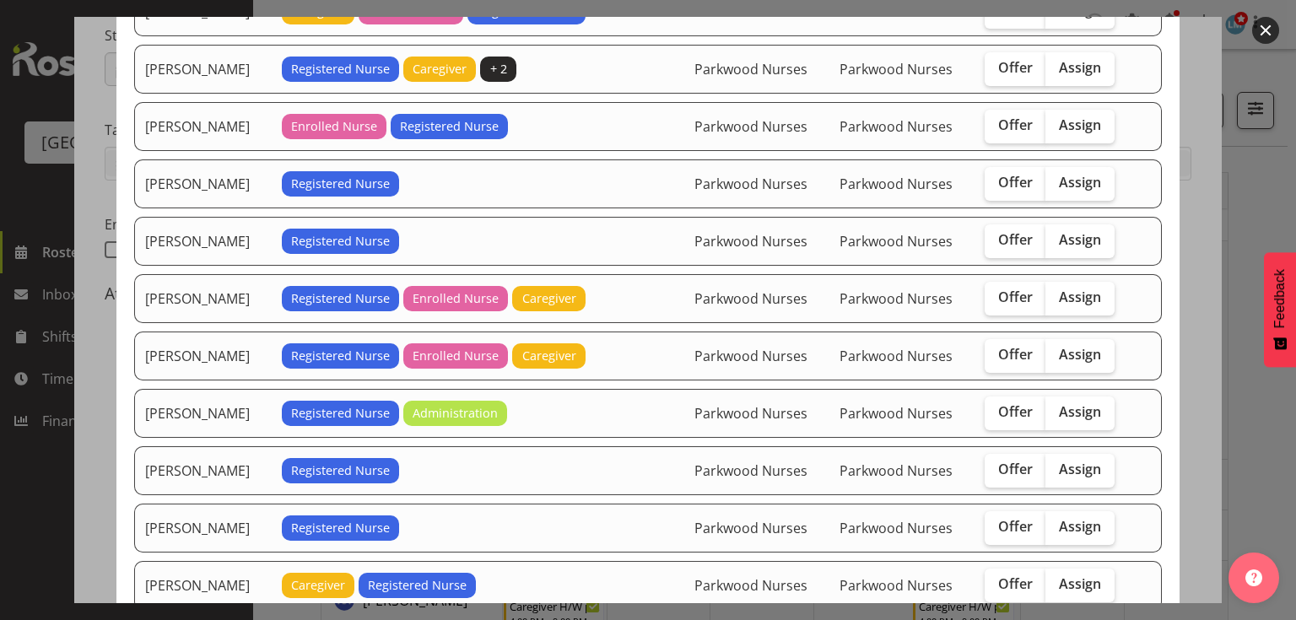
scroll to position [246, 0]
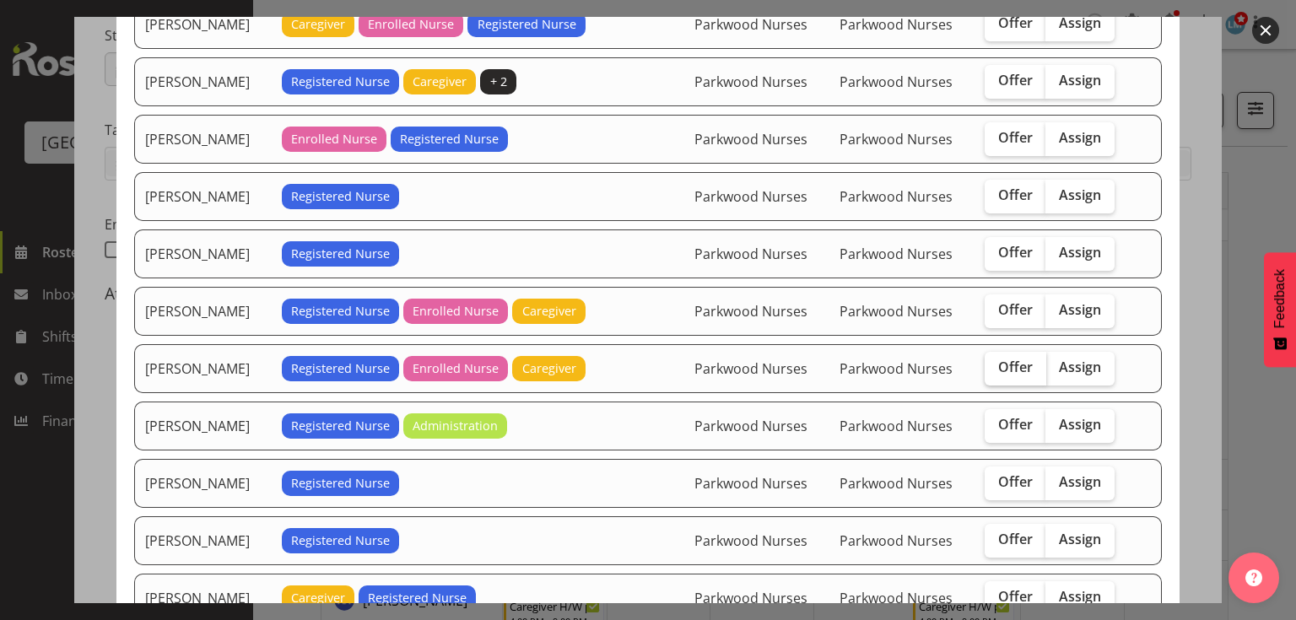
click at [1002, 352] on label "Offer" at bounding box center [1016, 369] width 62 height 34
click at [995, 362] on input "Offer" at bounding box center [990, 367] width 11 height 11
checkbox input "true"
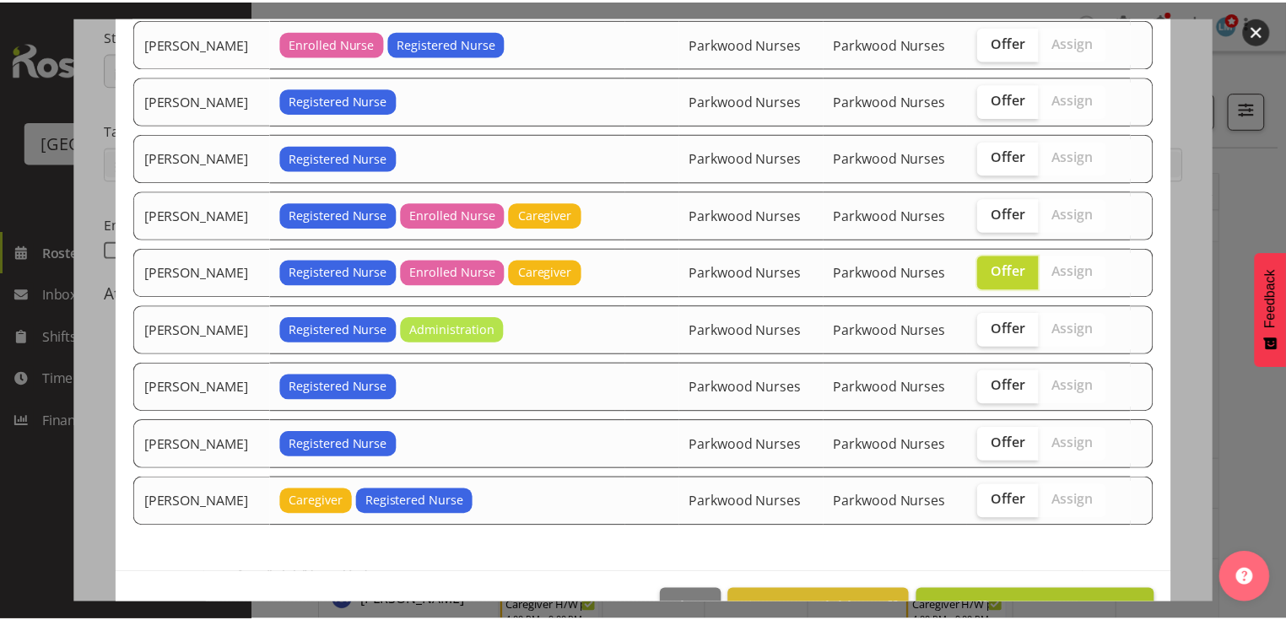
scroll to position [381, 0]
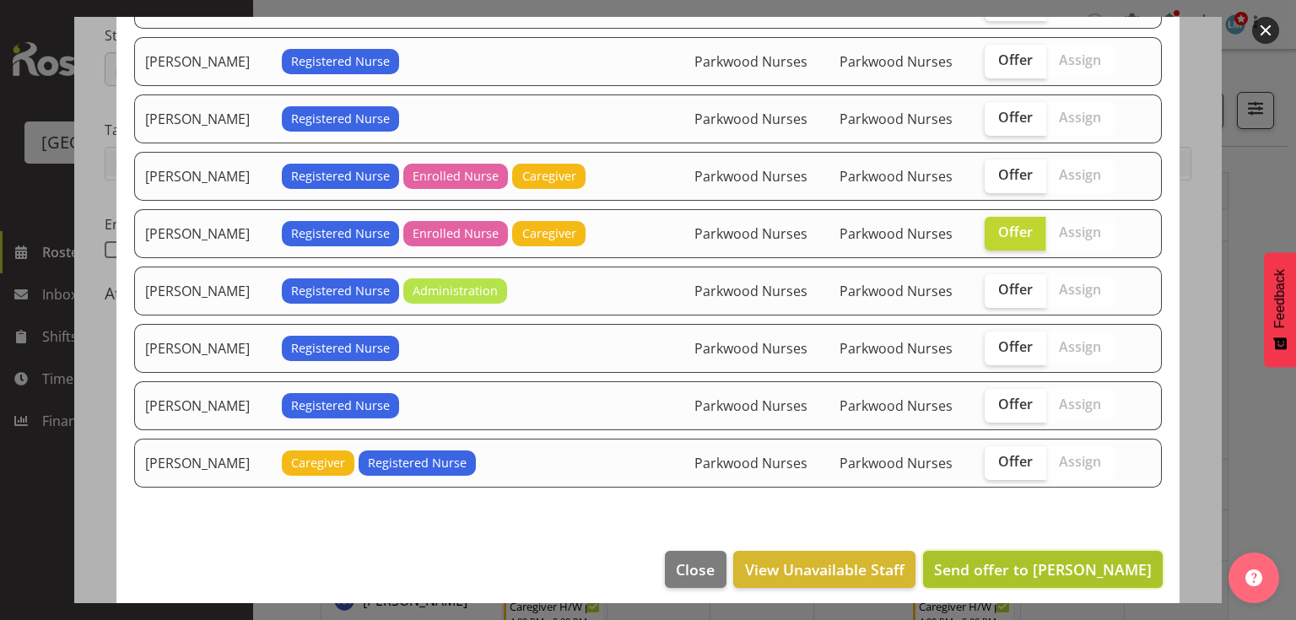
click at [1041, 561] on span "Send offer to [PERSON_NAME]" at bounding box center [1043, 569] width 218 height 20
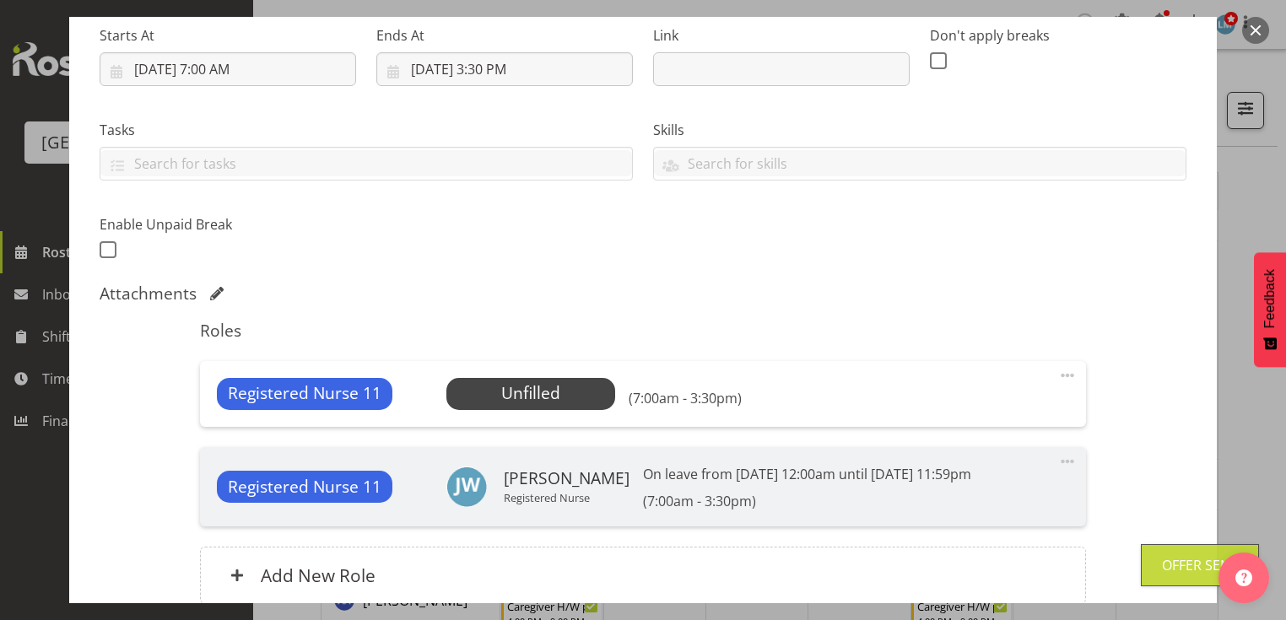
scroll to position [420, 0]
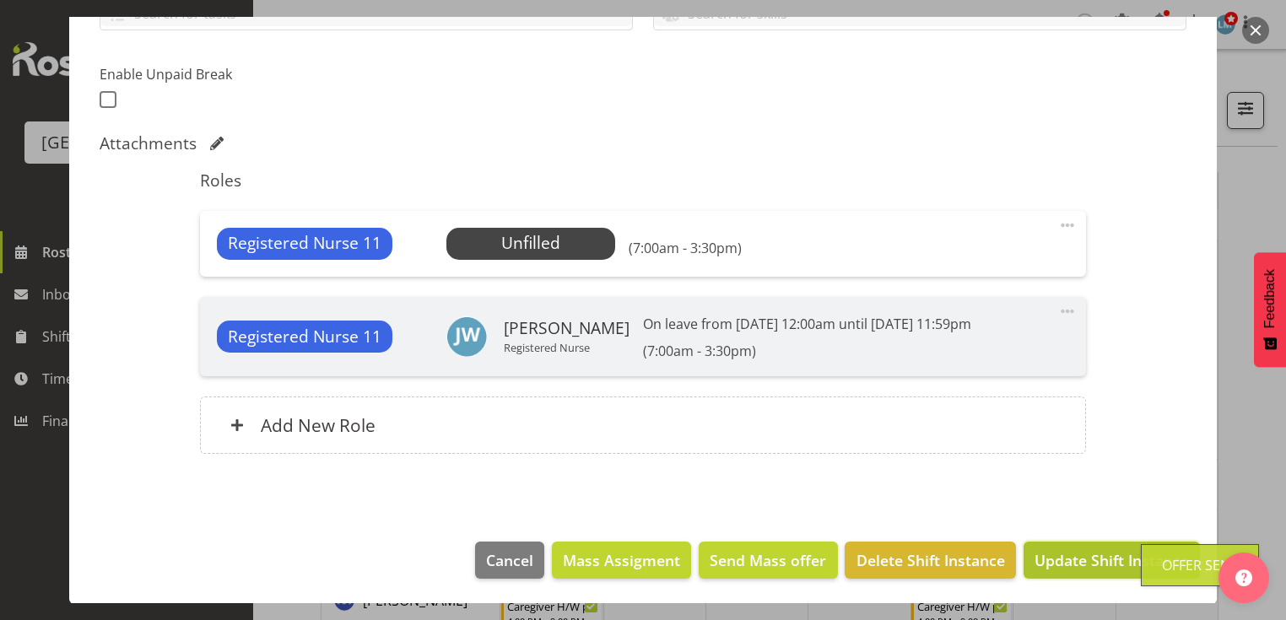
click at [1047, 564] on span "Update Shift Instance" at bounding box center [1111, 560] width 154 height 22
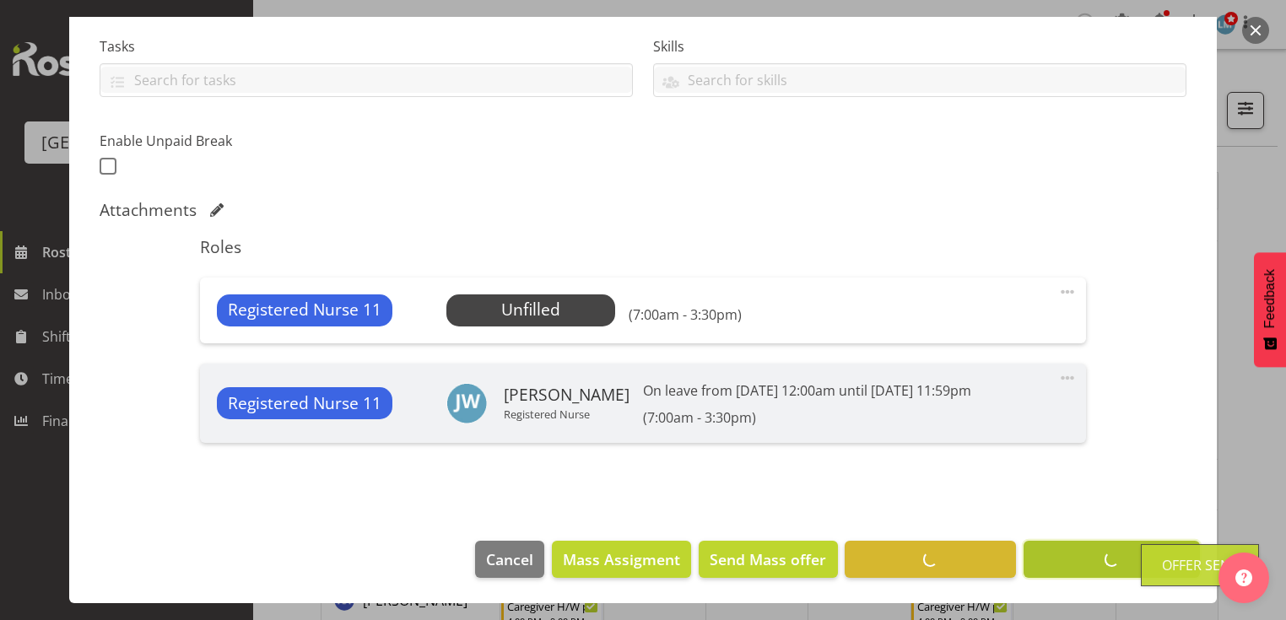
scroll to position [353, 0]
